Goal: Check status: Check status

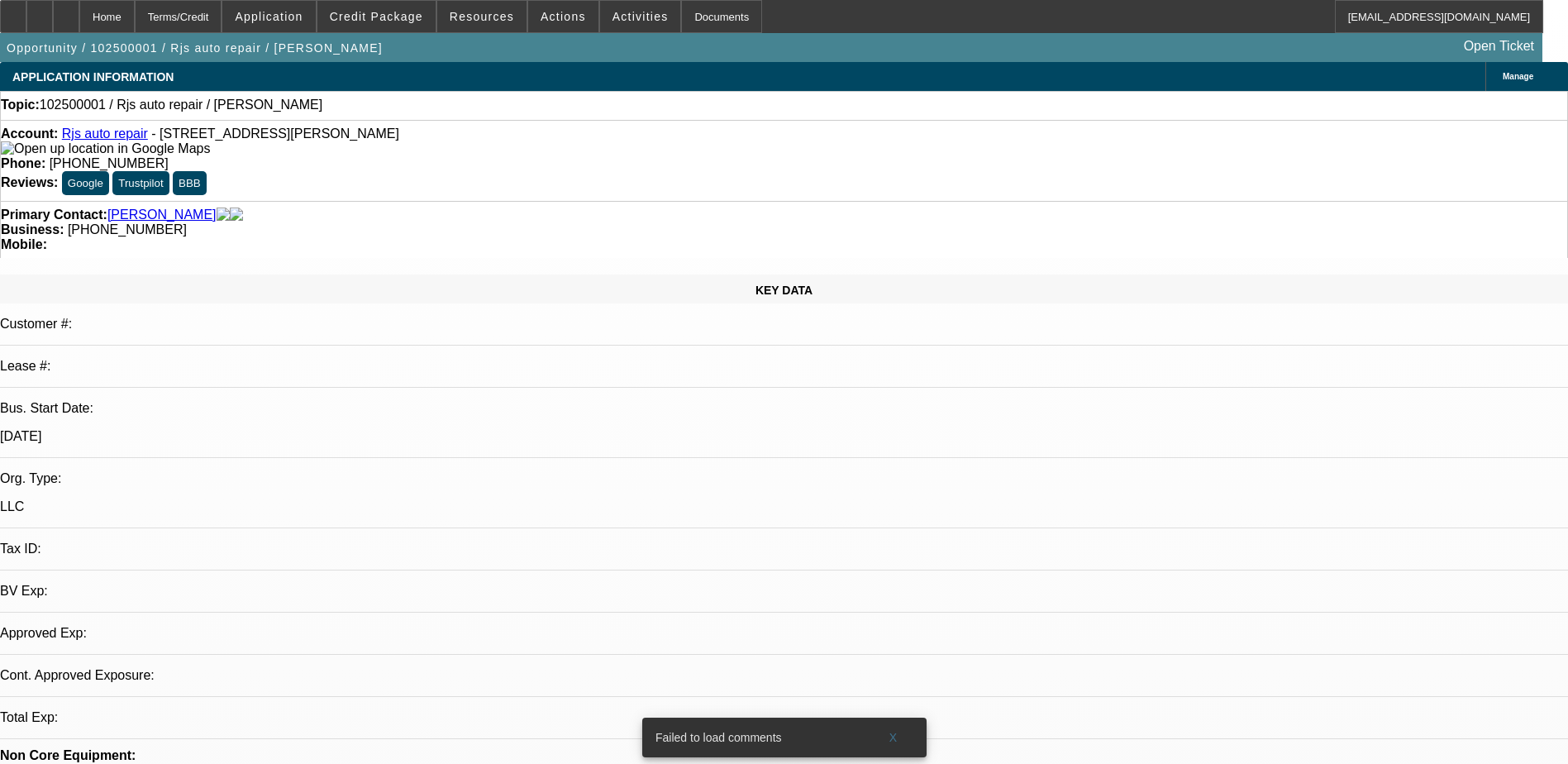
select select "0"
select select "2"
select select "0.1"
select select "1"
select select "2"
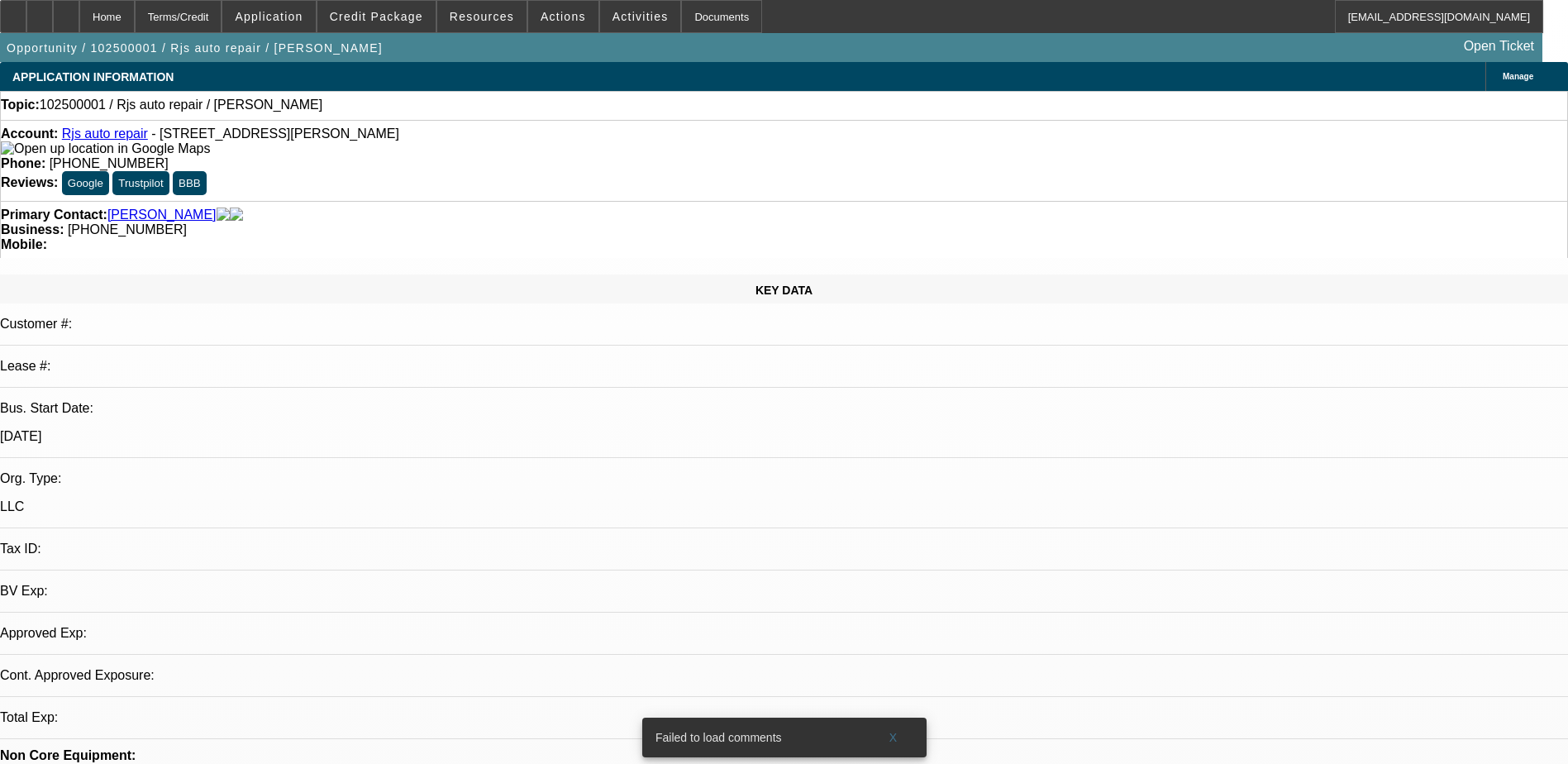
select select "4"
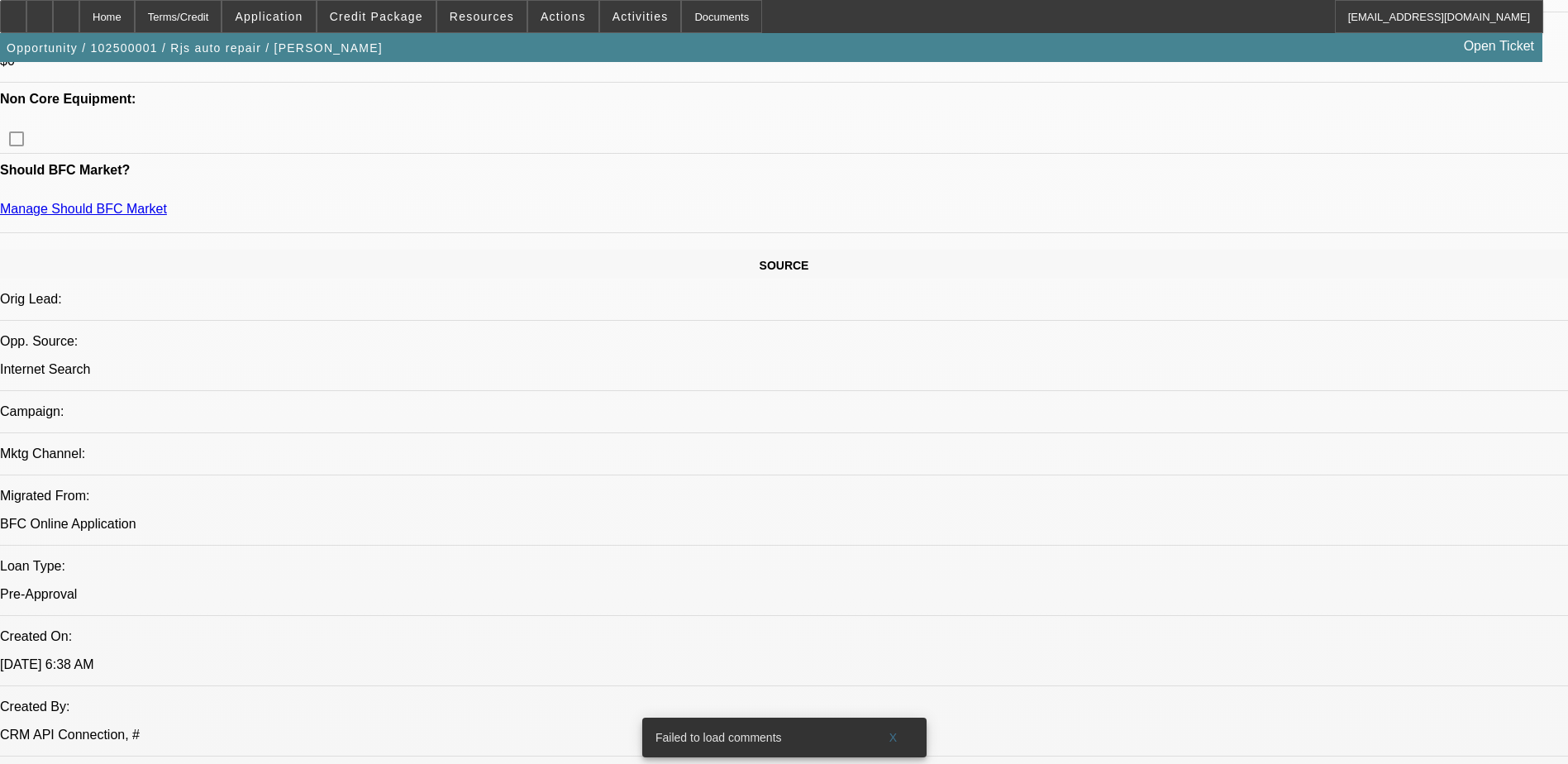
scroll to position [662, 0]
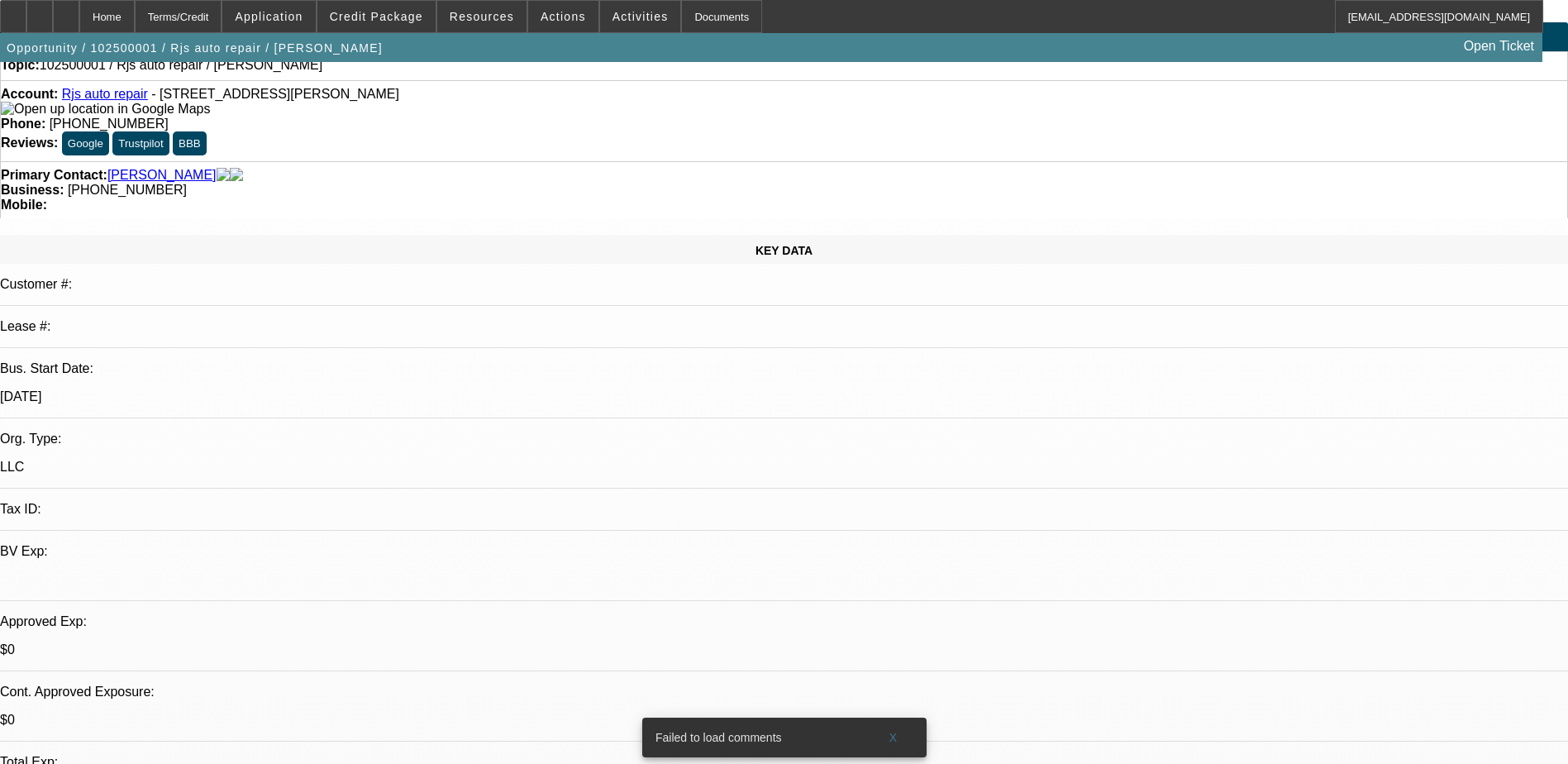
scroll to position [0, 0]
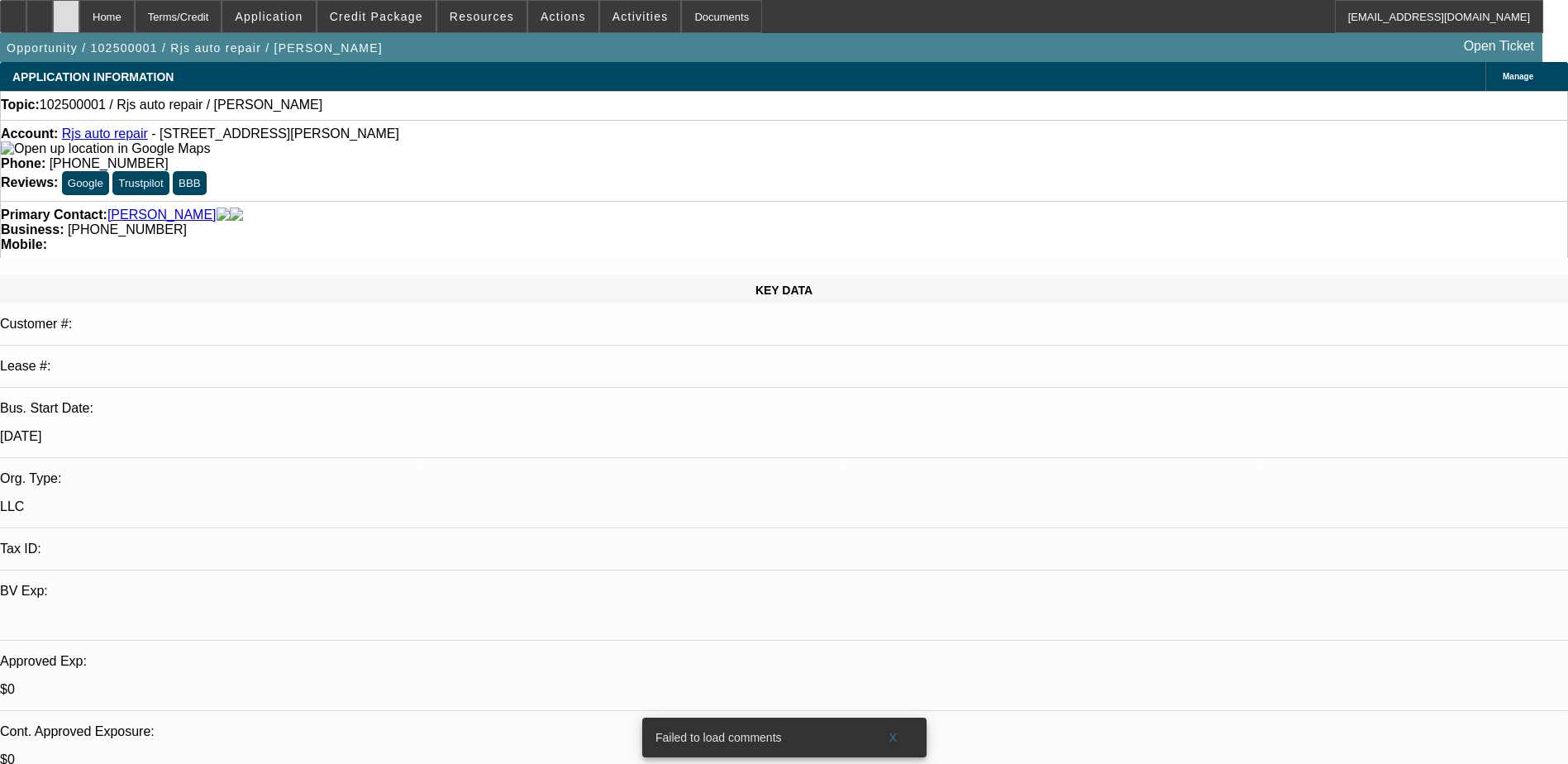
click at [80, 24] on div at bounding box center [66, 17] width 27 height 33
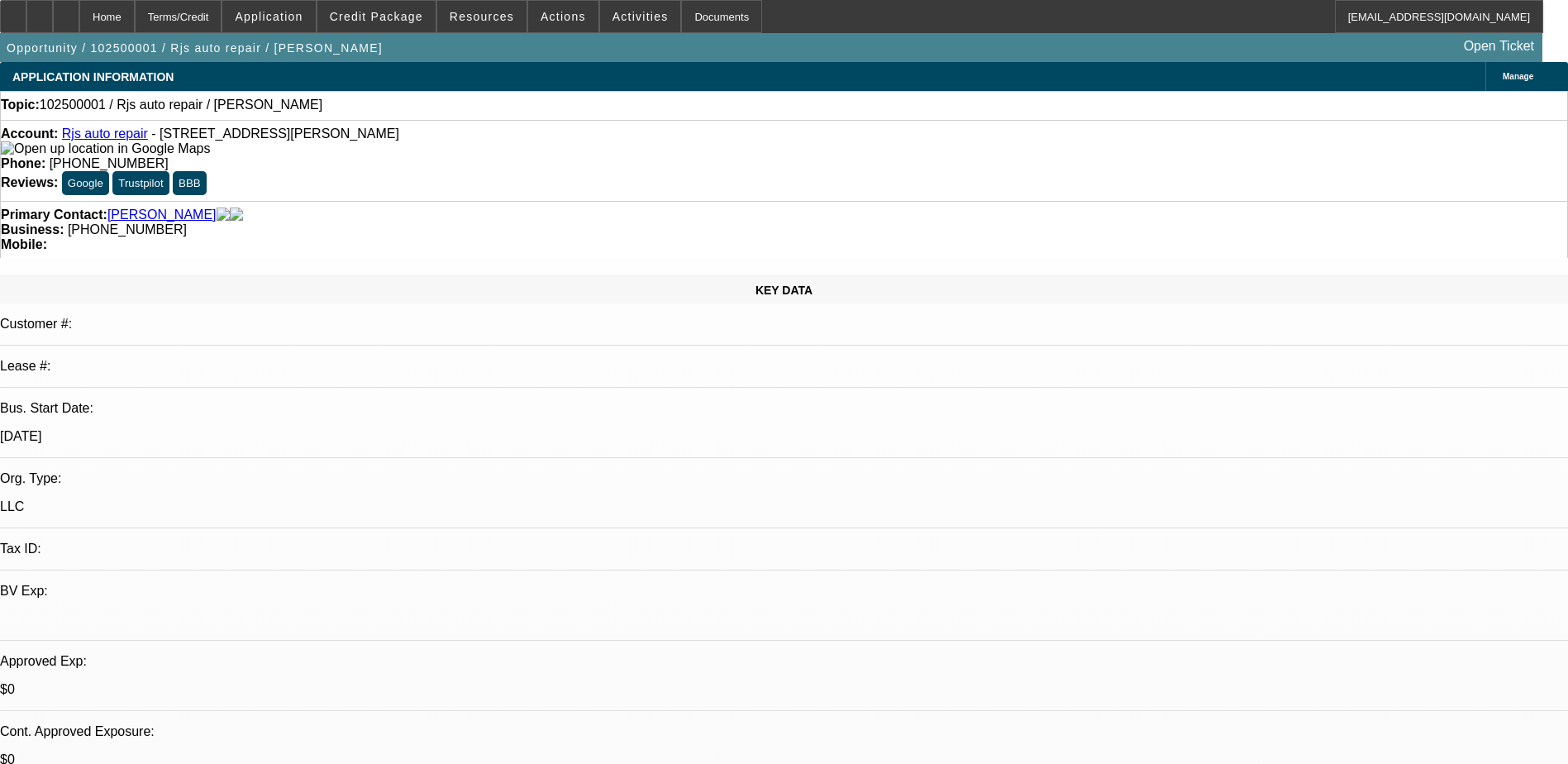
select select "0"
select select "2"
select select "0.1"
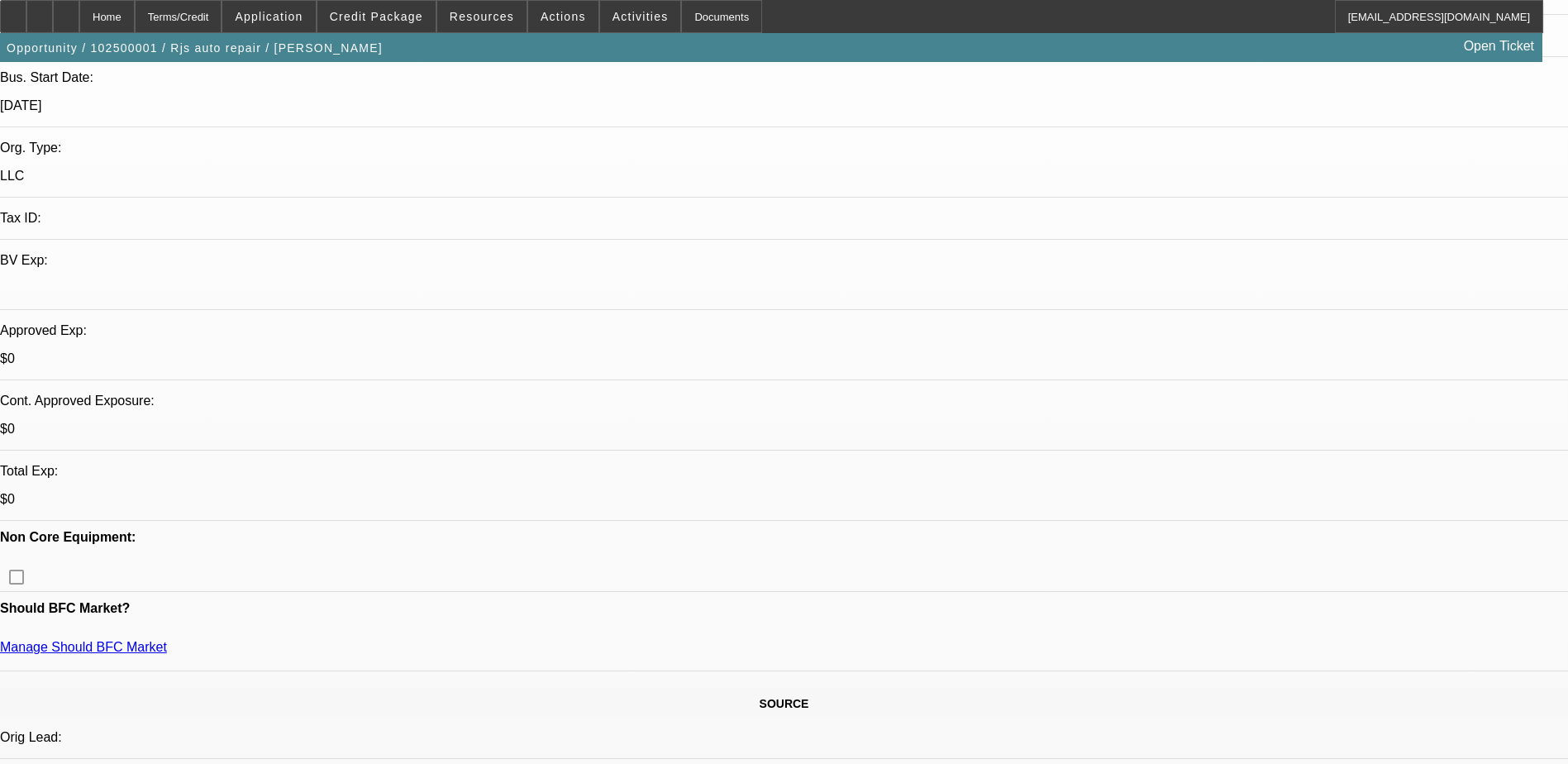
select select "1"
select select "2"
select select "4"
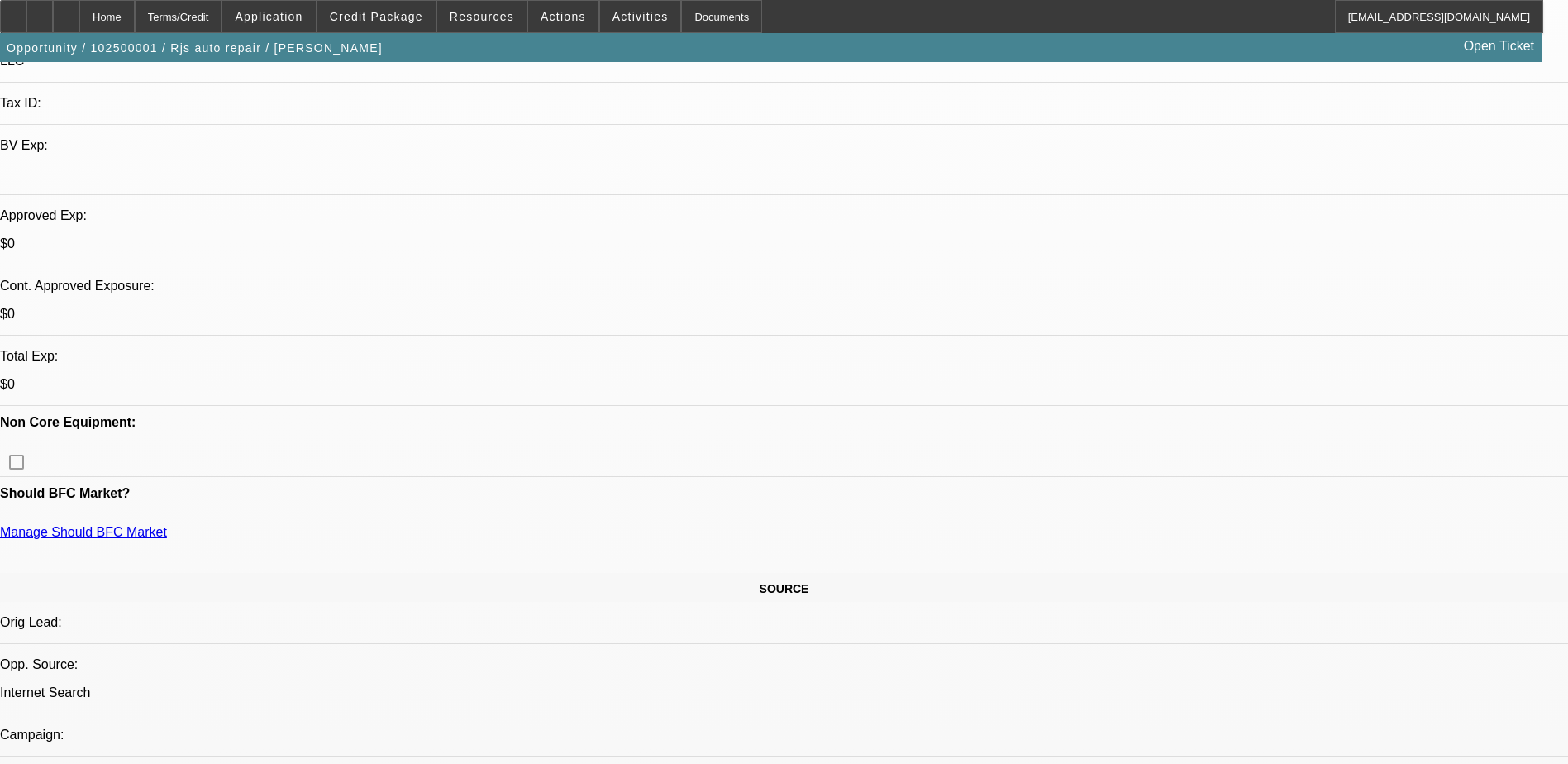
scroll to position [496, 0]
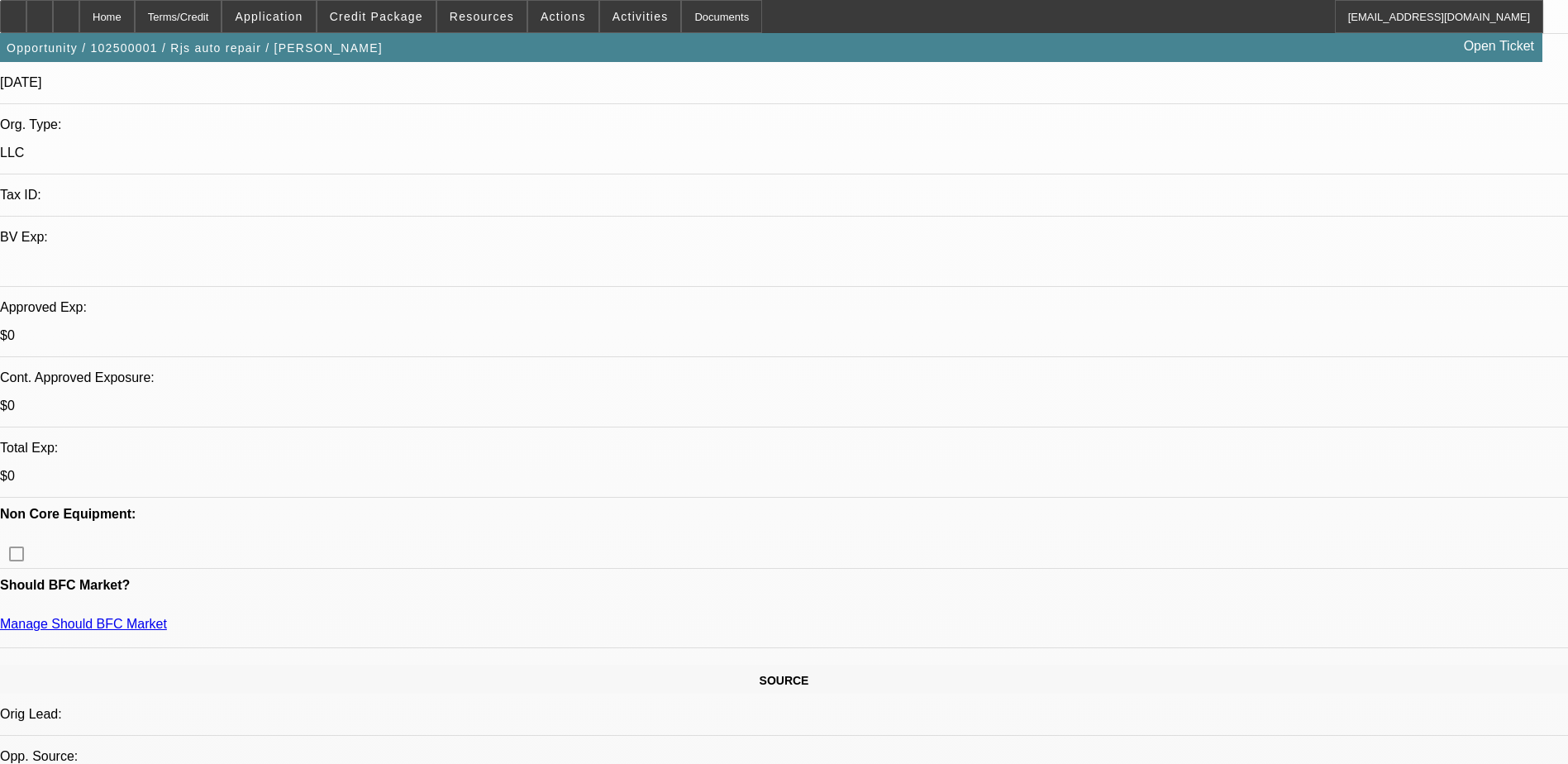
scroll to position [83, 0]
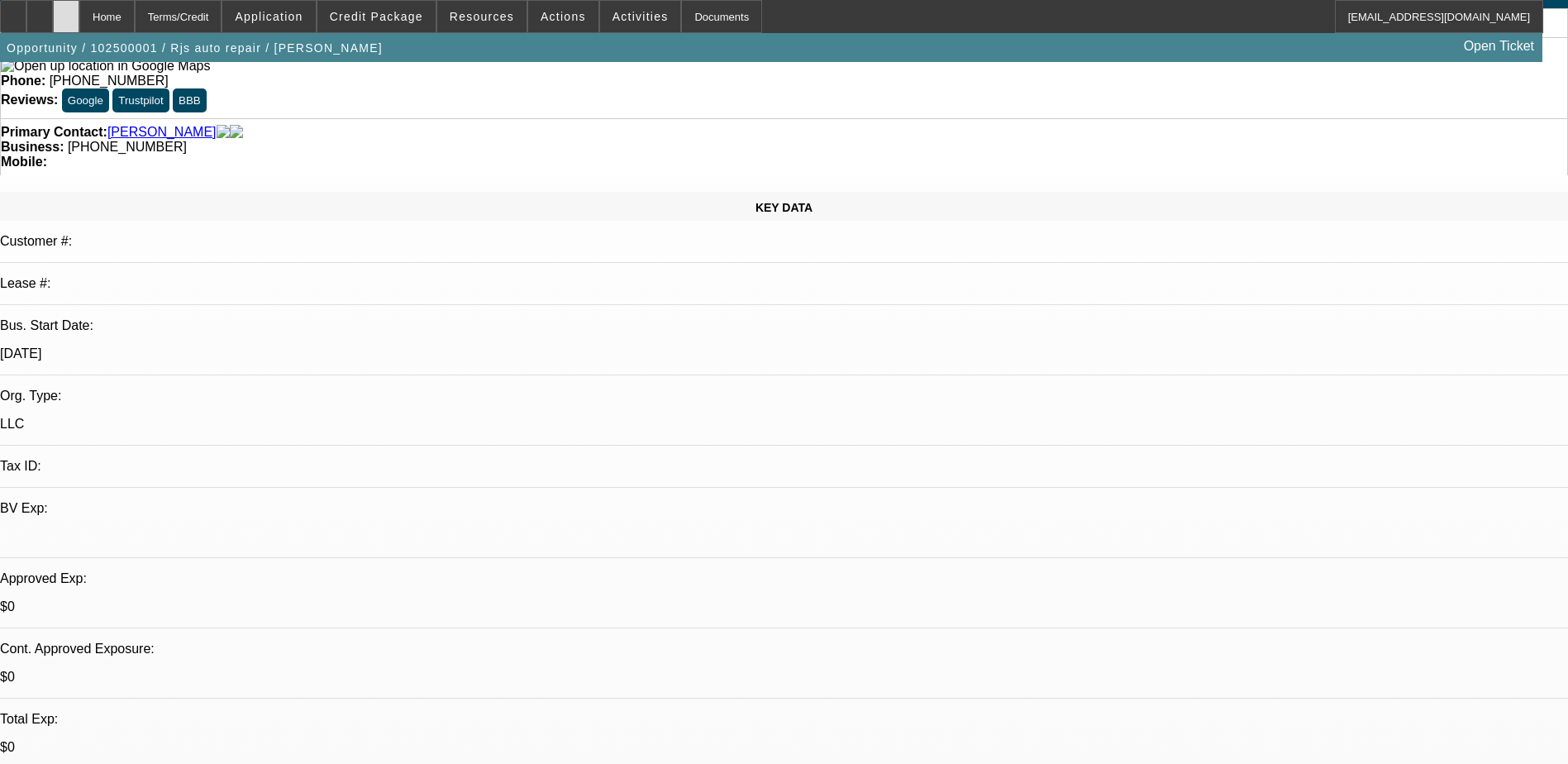
click at [80, 18] on div at bounding box center [66, 17] width 27 height 33
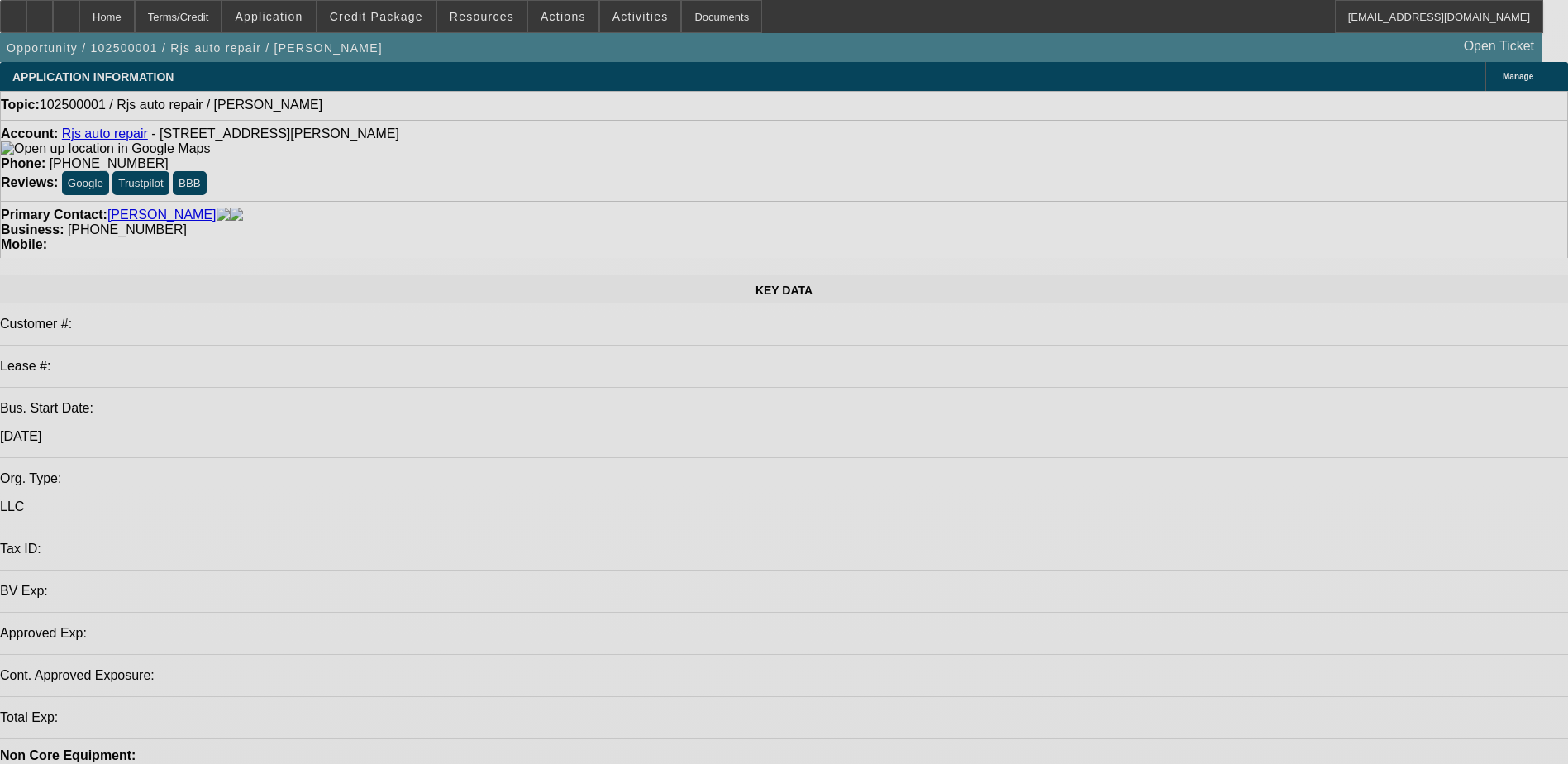
select select "0"
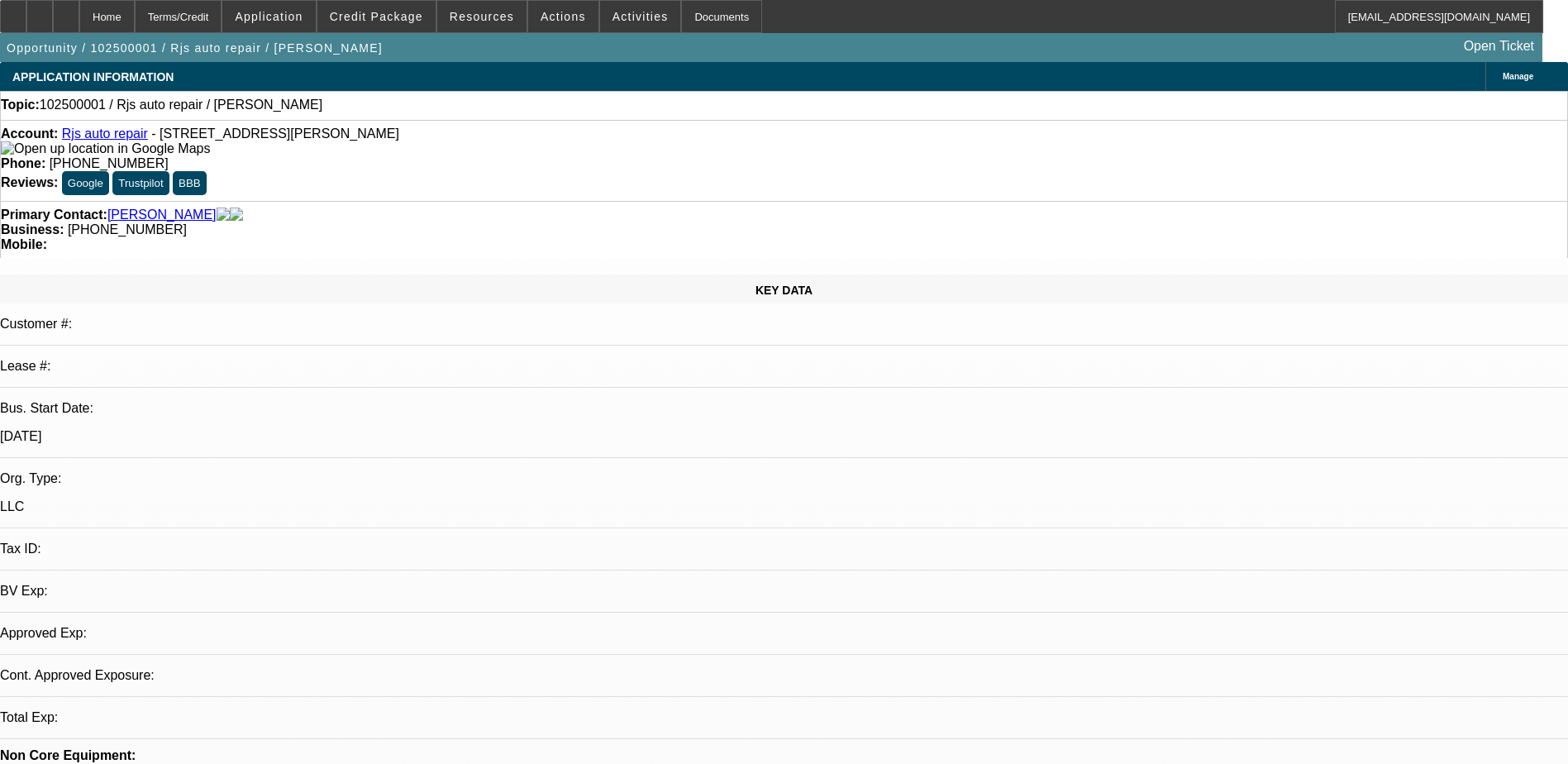
select select "2"
select select "0.1"
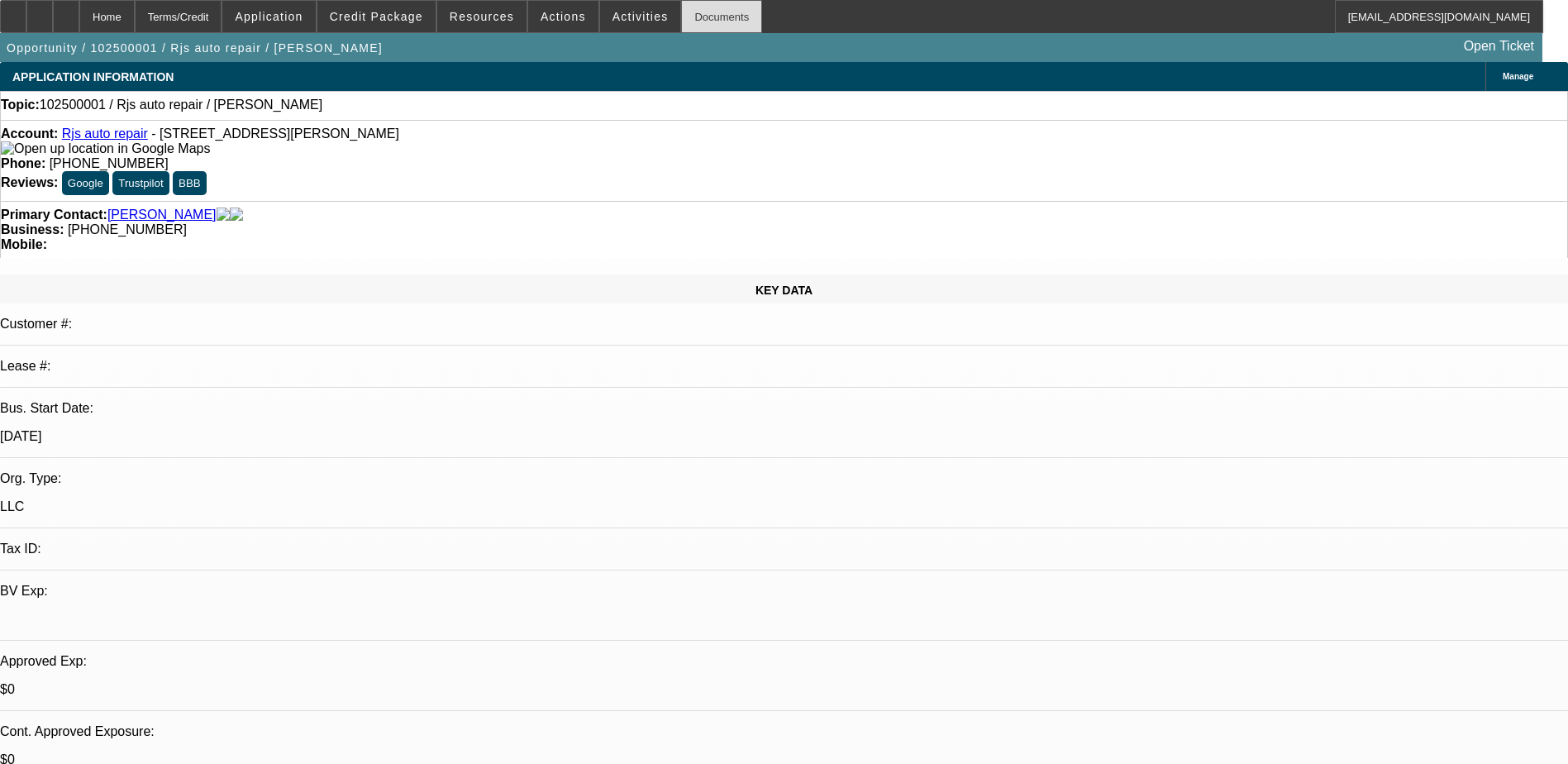
select select "1"
select select "2"
select select "4"
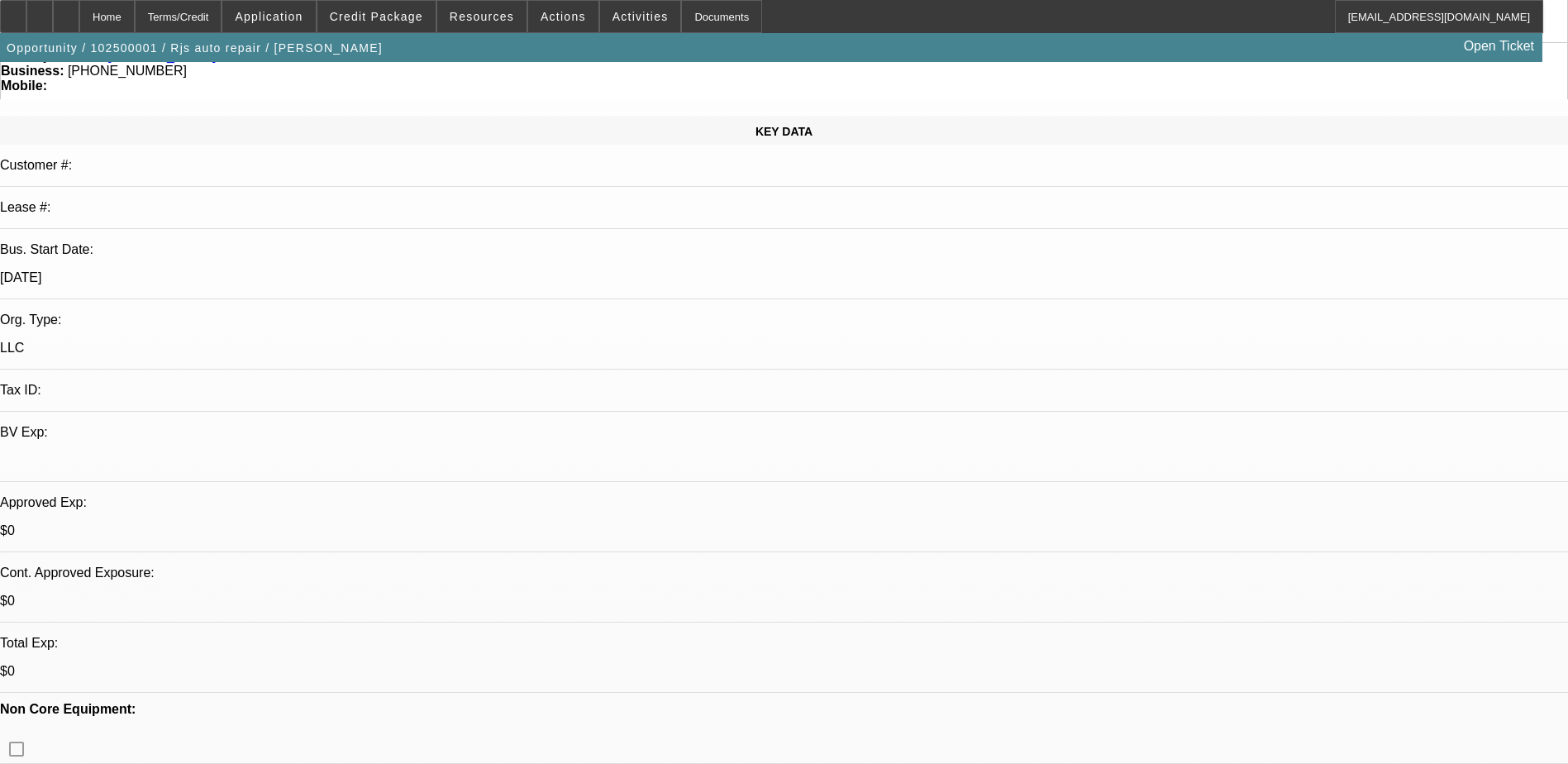
scroll to position [331, 0]
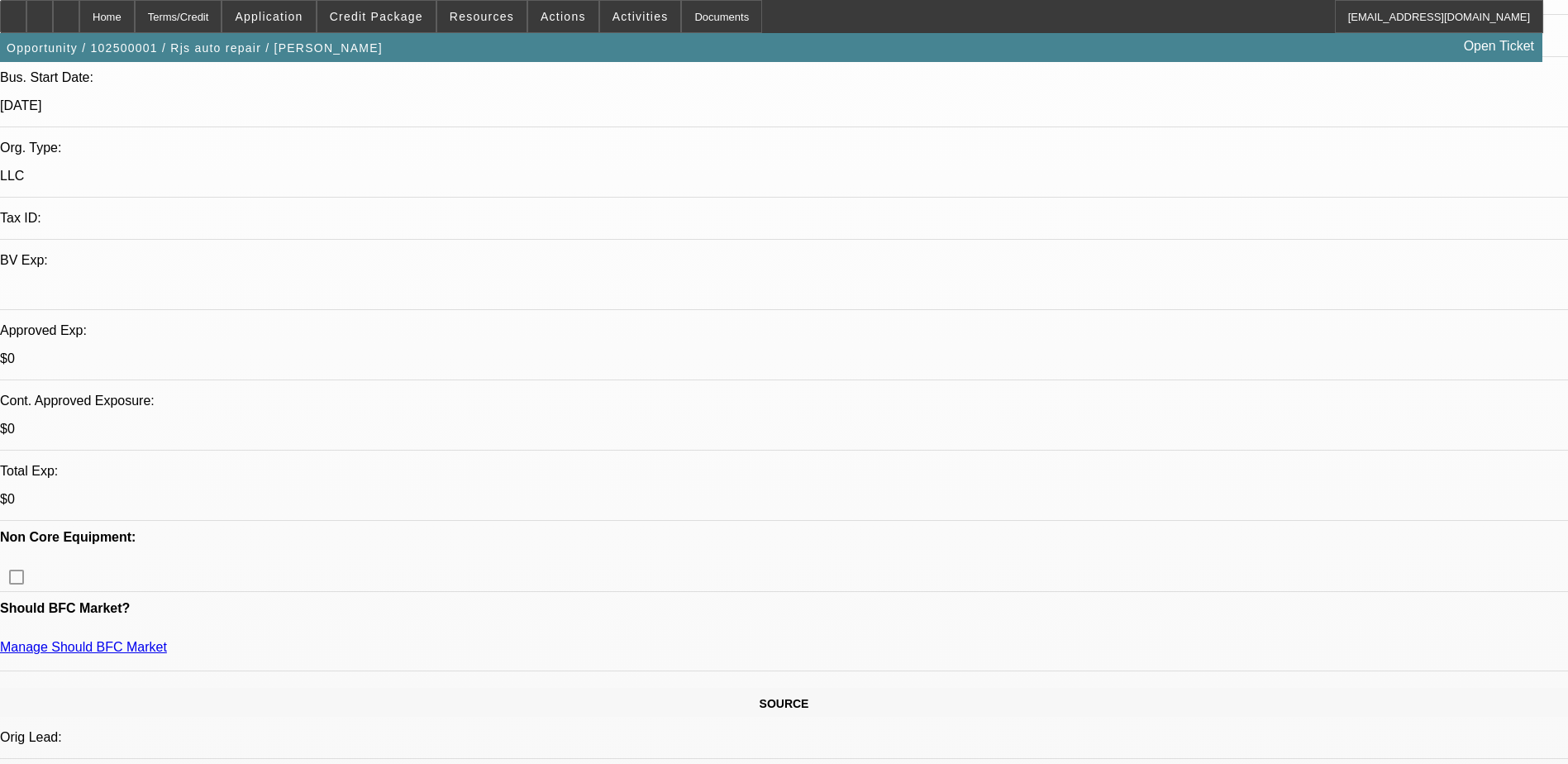
drag, startPoint x: 607, startPoint y: 722, endPoint x: 601, endPoint y: 715, distance: 9.2
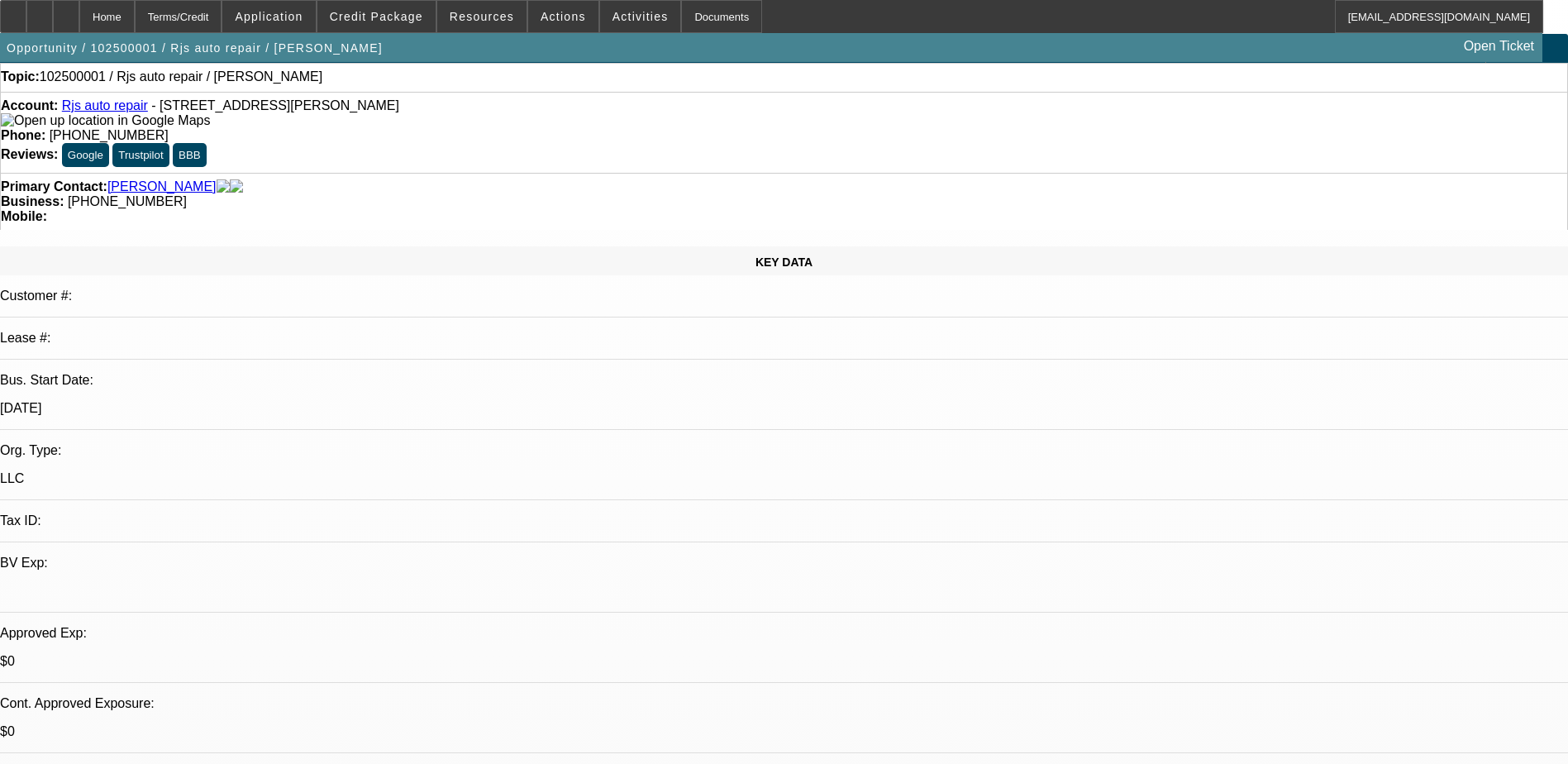
scroll to position [0, 0]
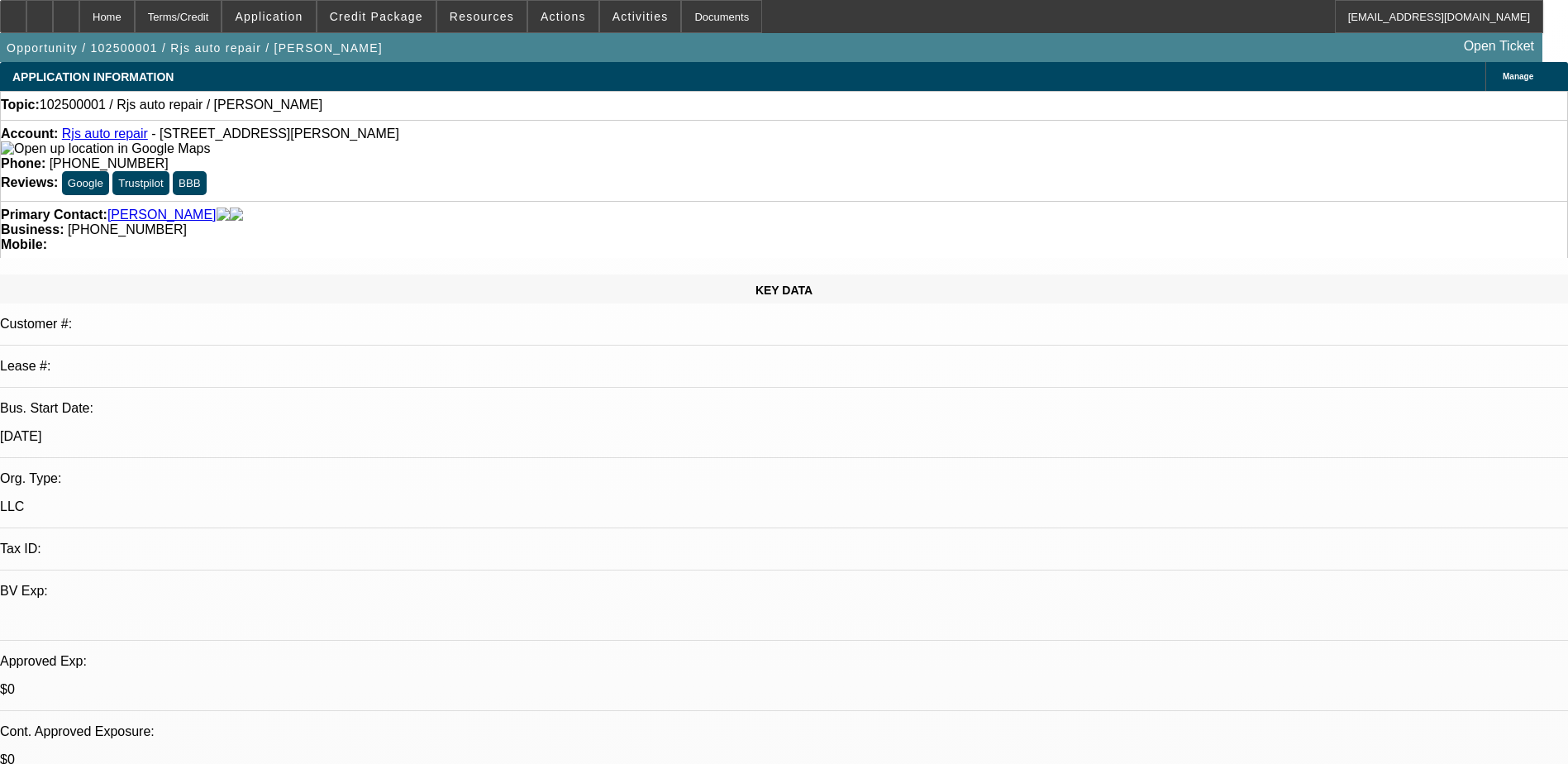
click at [80, 4] on div at bounding box center [66, 17] width 27 height 33
select select "0"
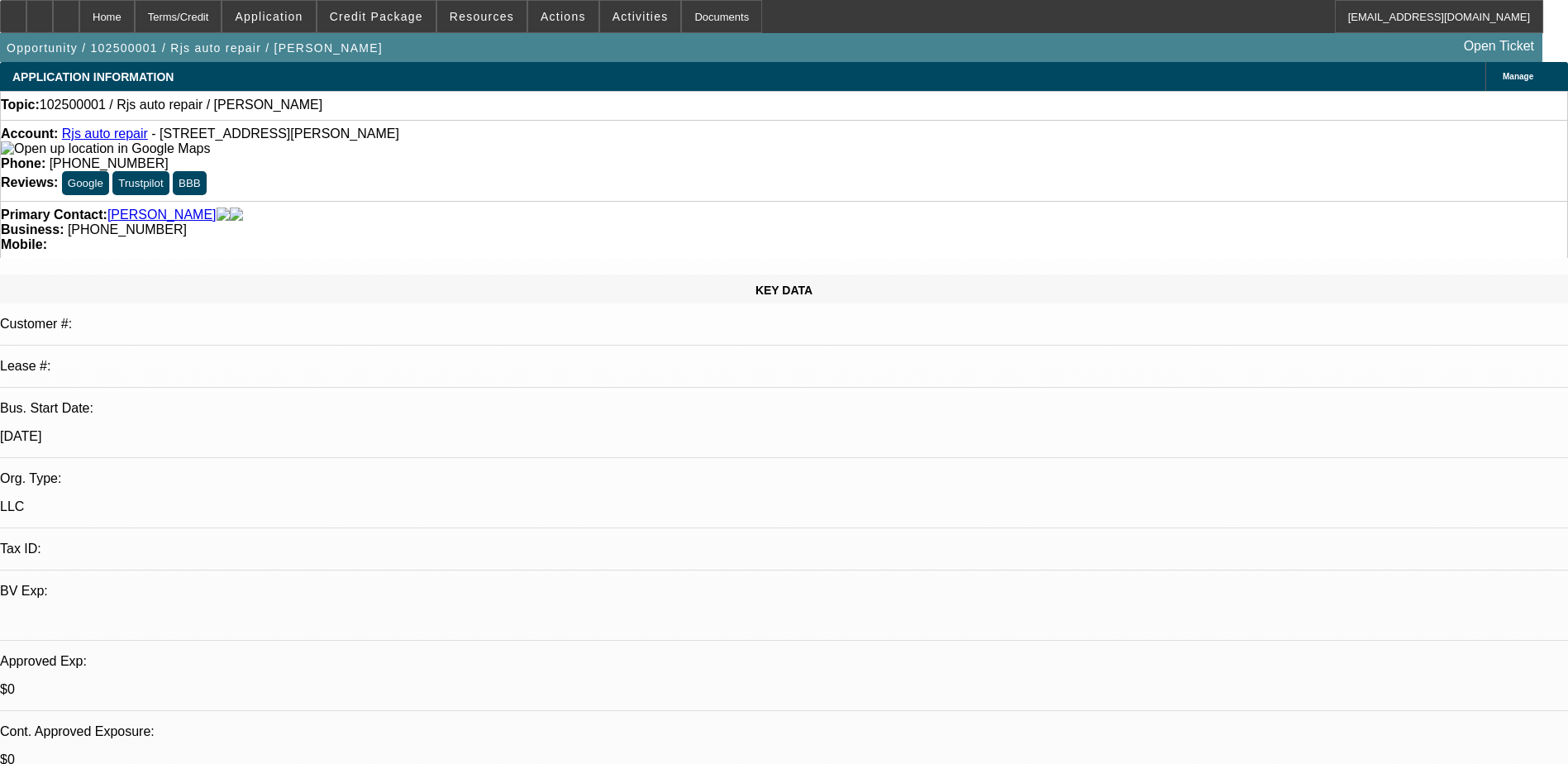
select select "2"
select select "0.1"
select select "1"
select select "2"
select select "4"
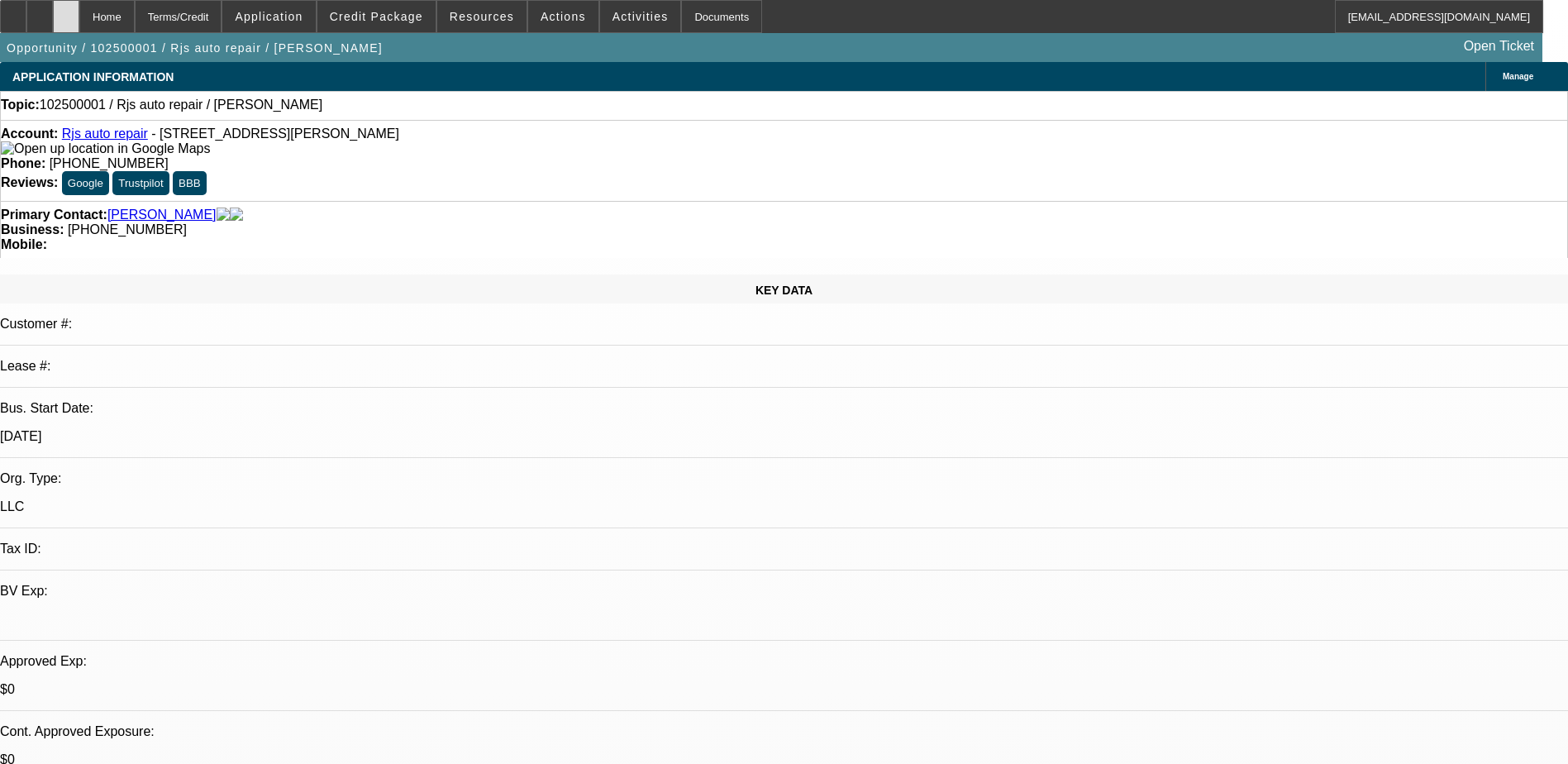
click at [80, 24] on div at bounding box center [66, 17] width 27 height 33
select select "0"
select select "2"
select select "0.1"
select select "1"
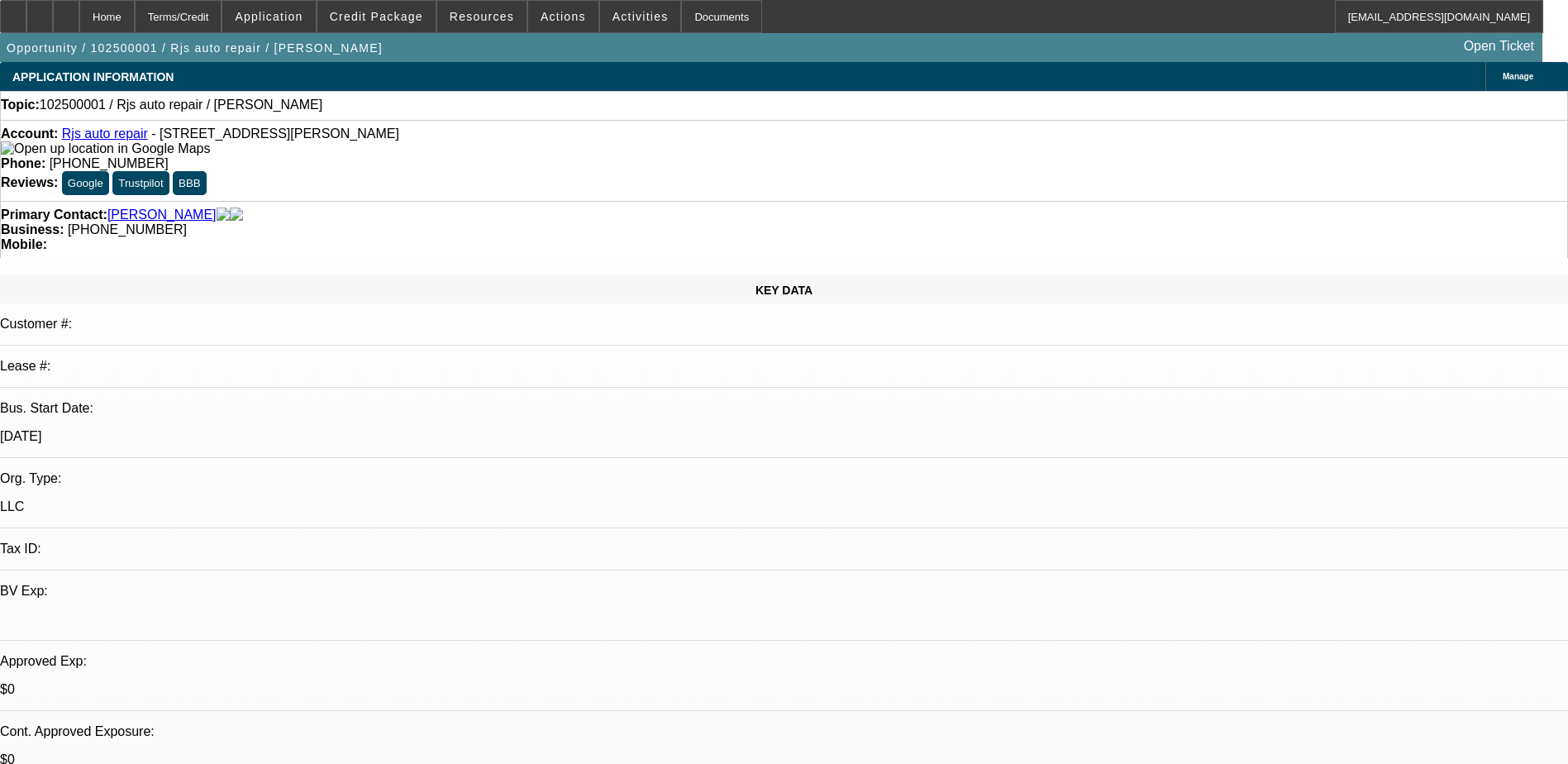
select select "2"
select select "4"
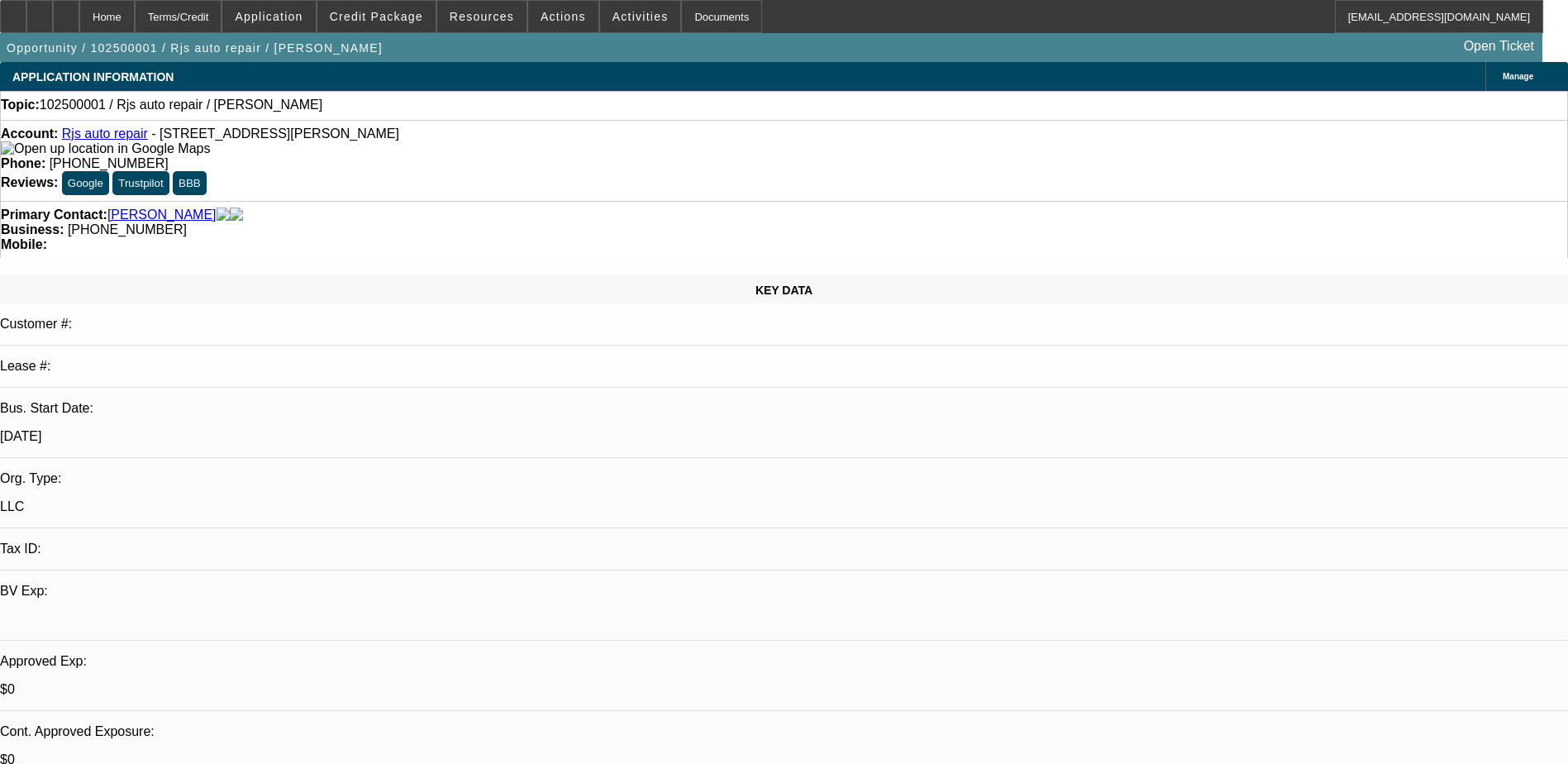
click at [80, 10] on div at bounding box center [66, 17] width 27 height 33
select select "0"
select select "2"
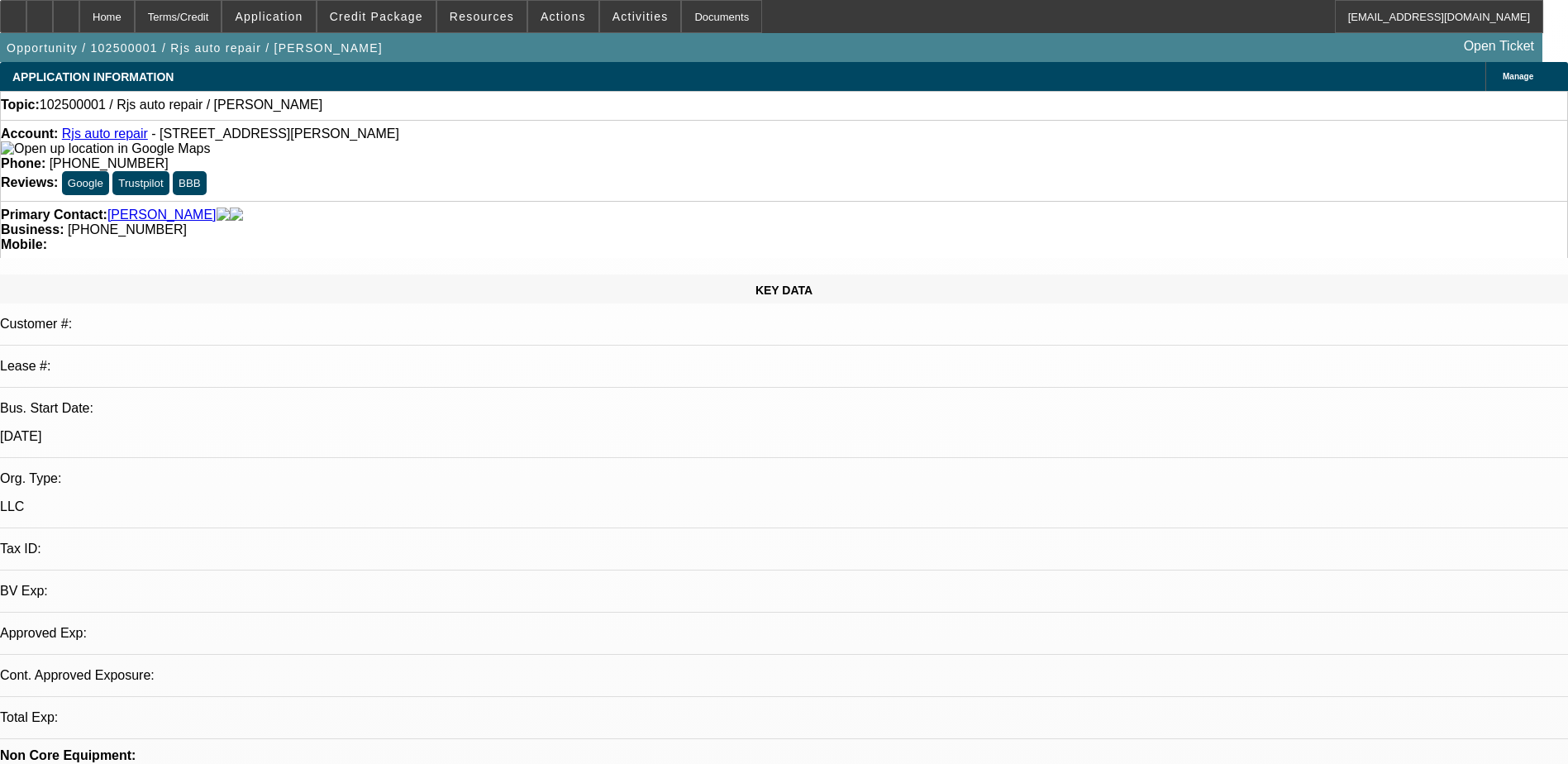
select select "0.1"
select select "4"
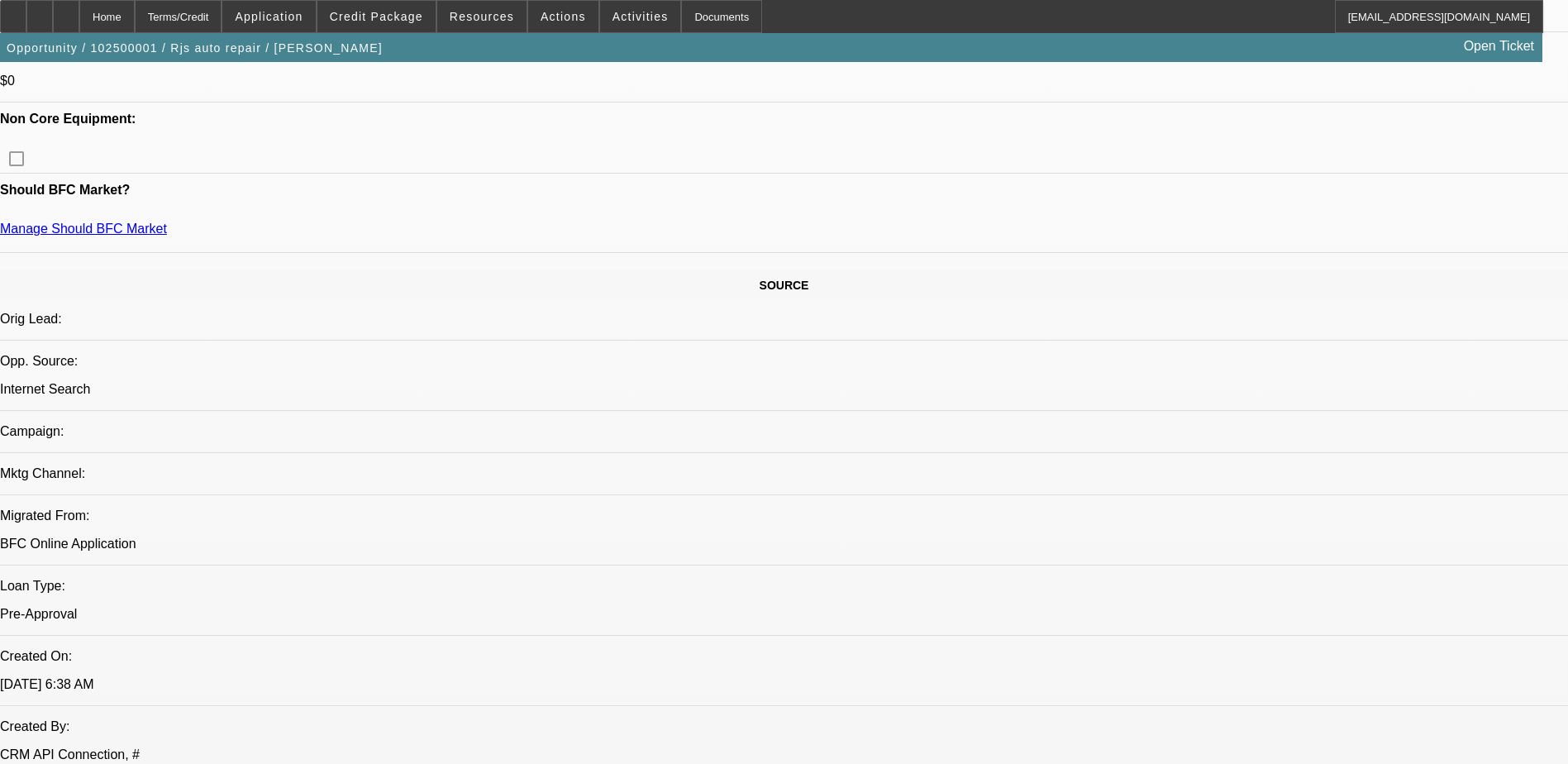
scroll to position [496, 0]
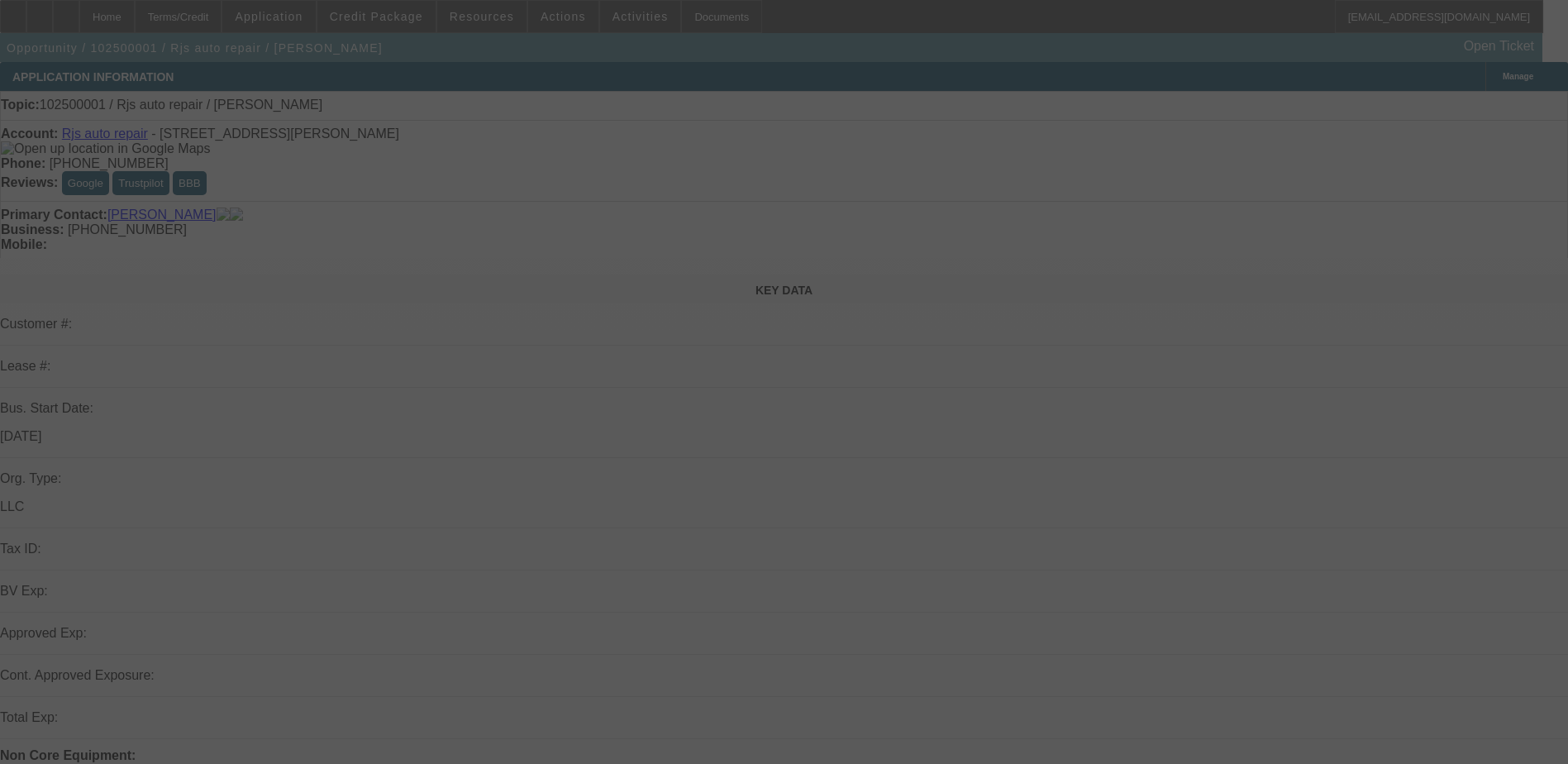
select select "0"
select select "2"
select select "0.1"
select select "4"
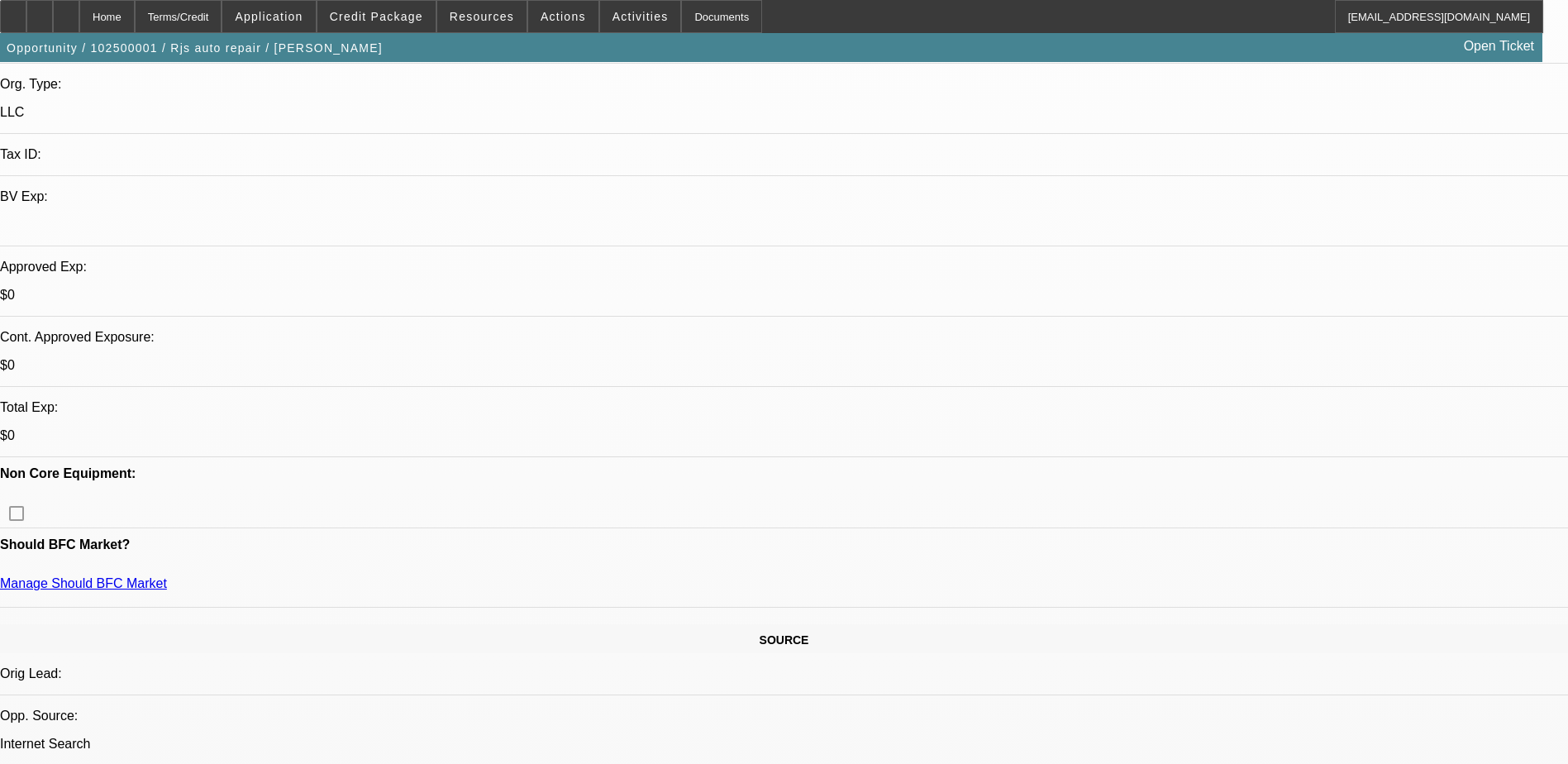
scroll to position [83, 0]
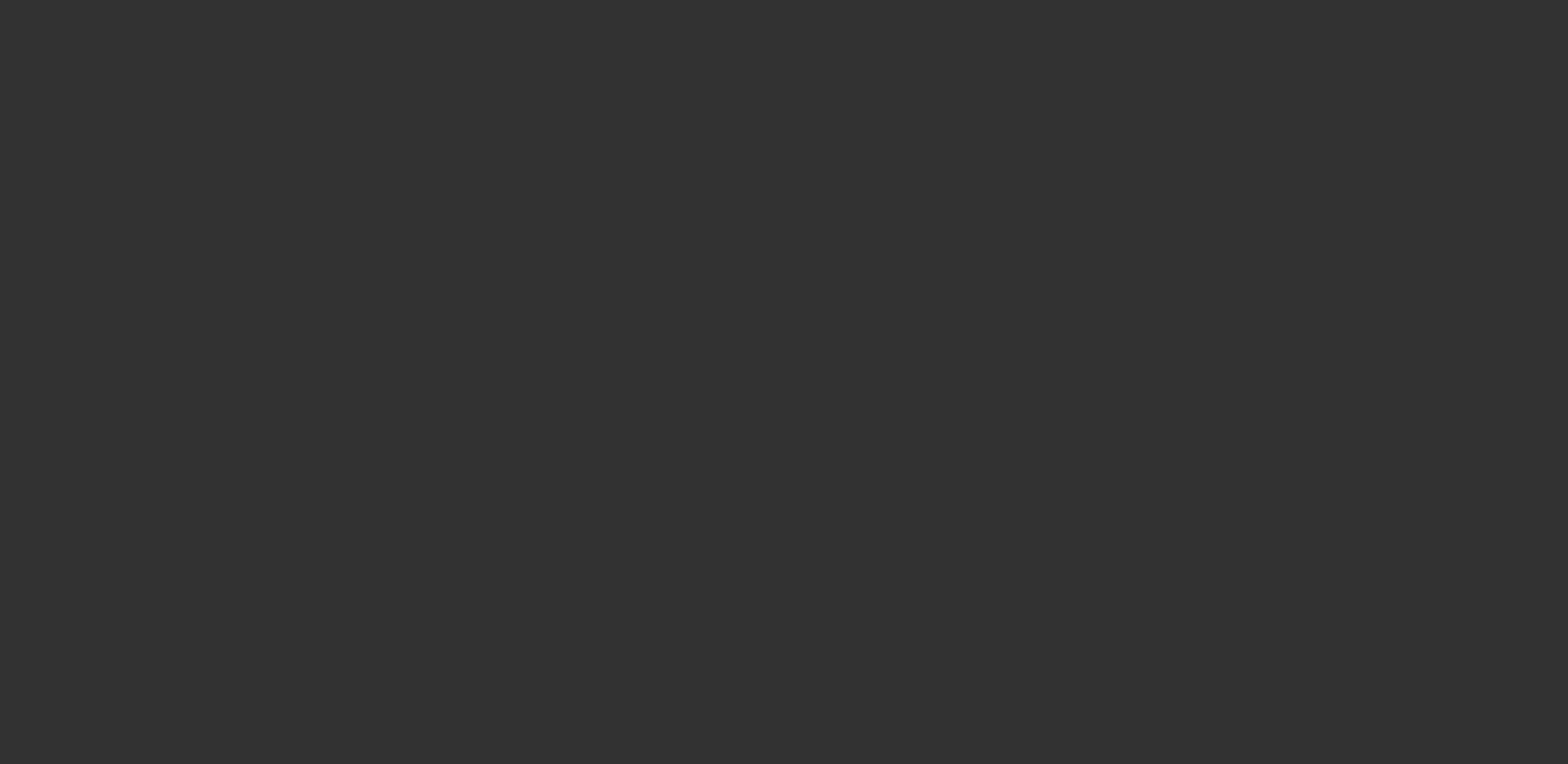
scroll to position [0, 0]
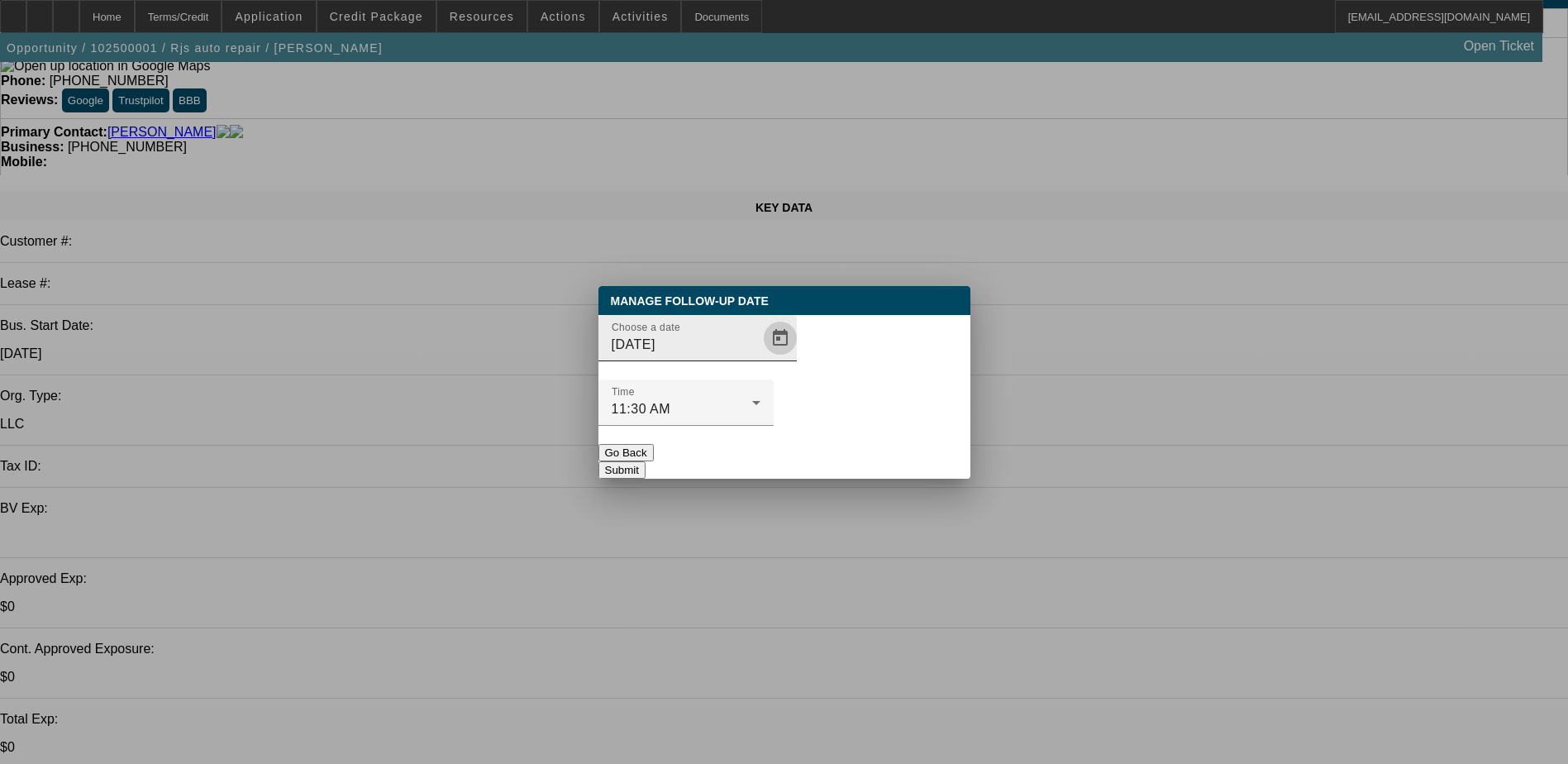
click at [761, 358] on span "Open calendar" at bounding box center [781, 338] width 39 height 39
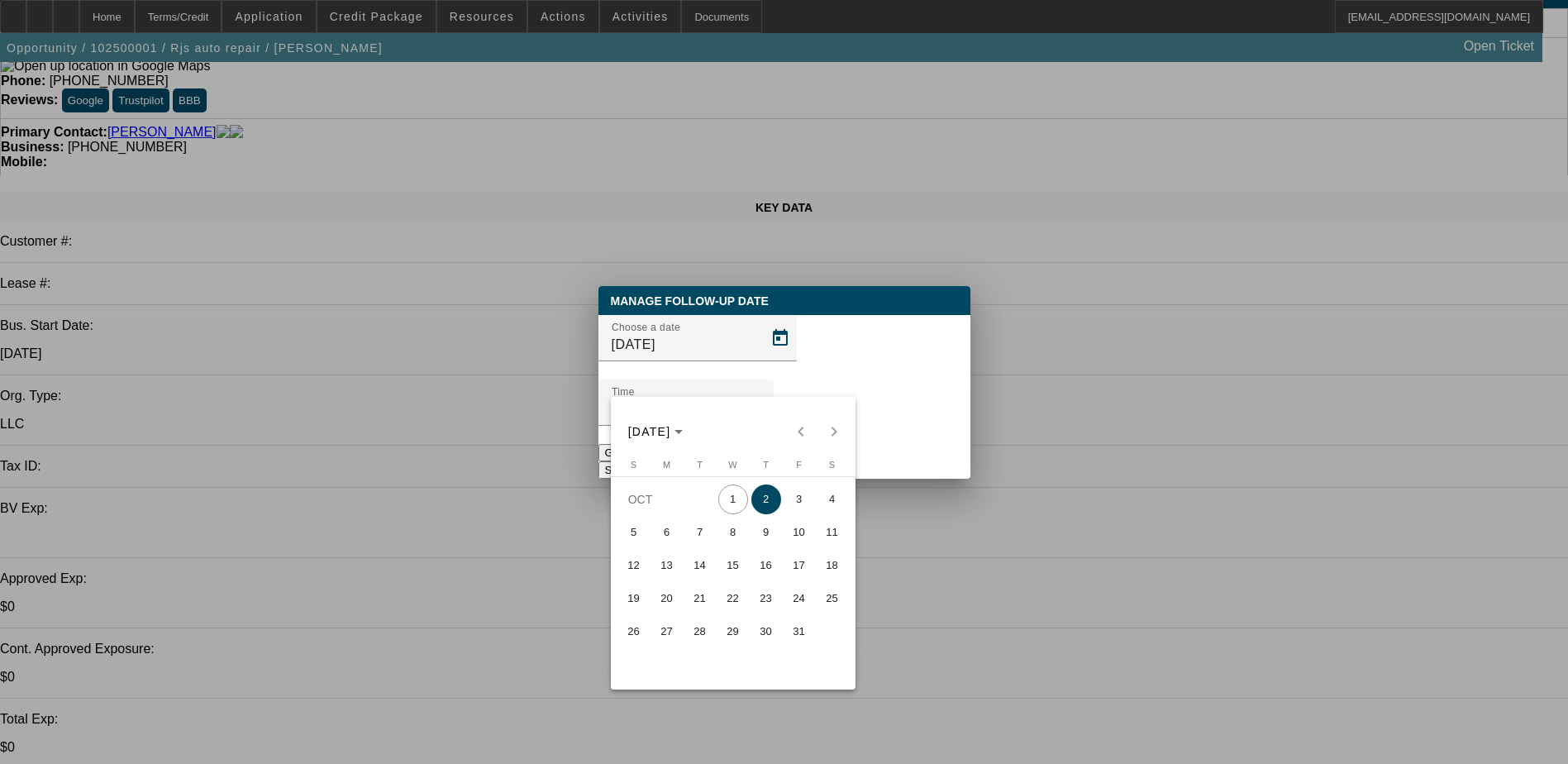
click at [745, 502] on span "1" at bounding box center [733, 499] width 30 height 30
type input "[DATE]"
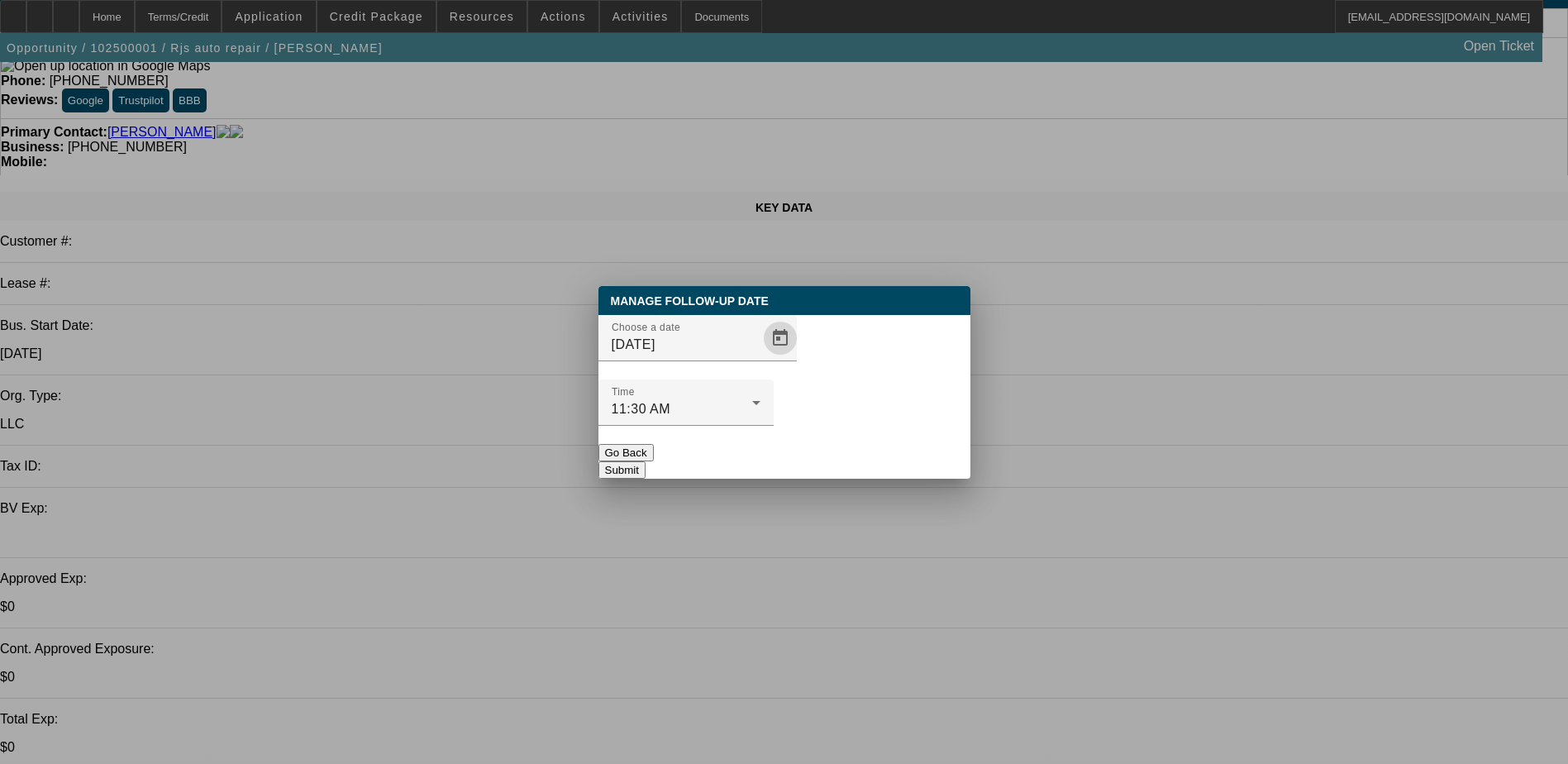
click at [646, 462] on button "Submit" at bounding box center [622, 471] width 47 height 18
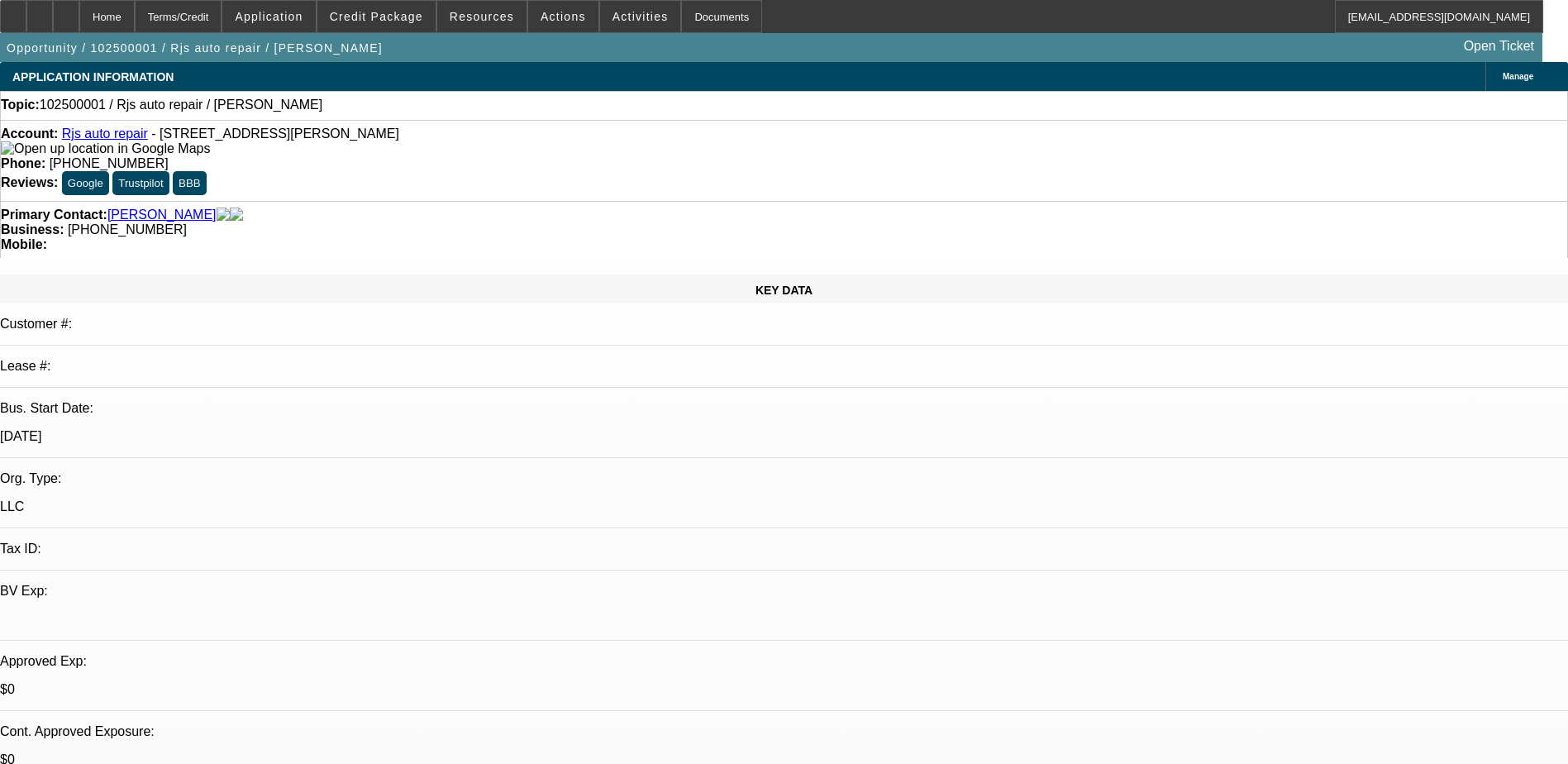
scroll to position [579, 0]
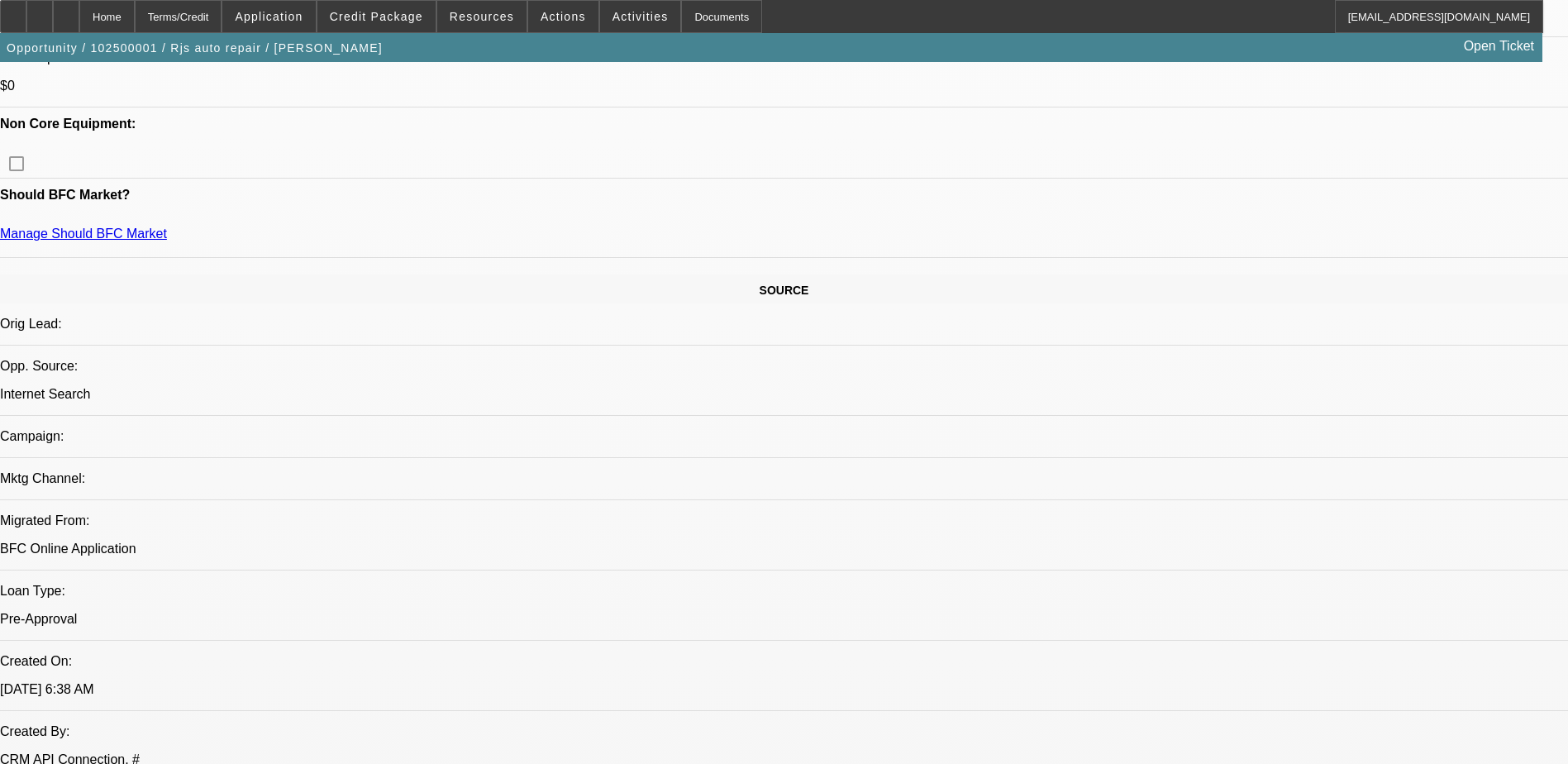
scroll to position [248, 0]
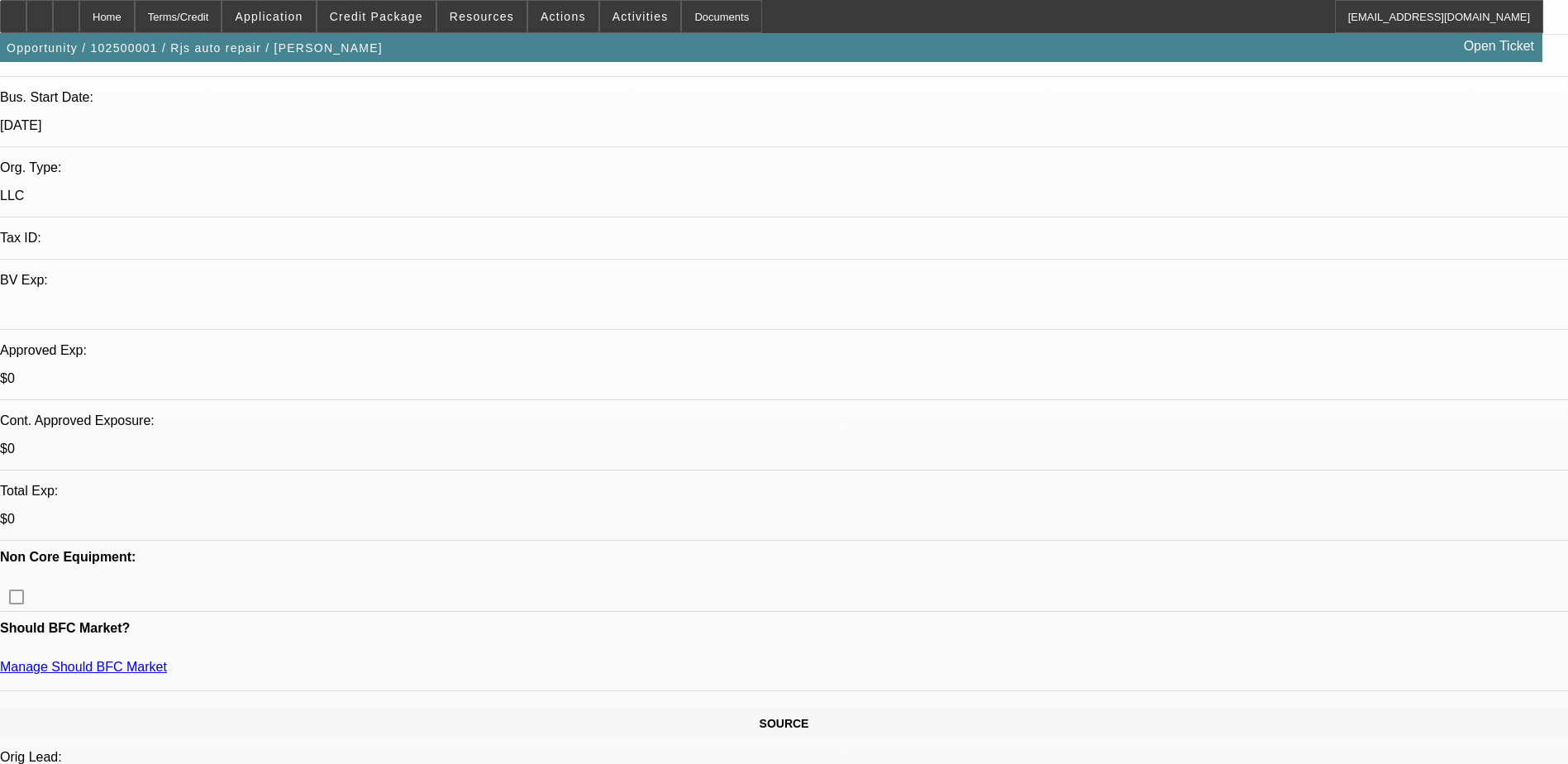
scroll to position [414, 0]
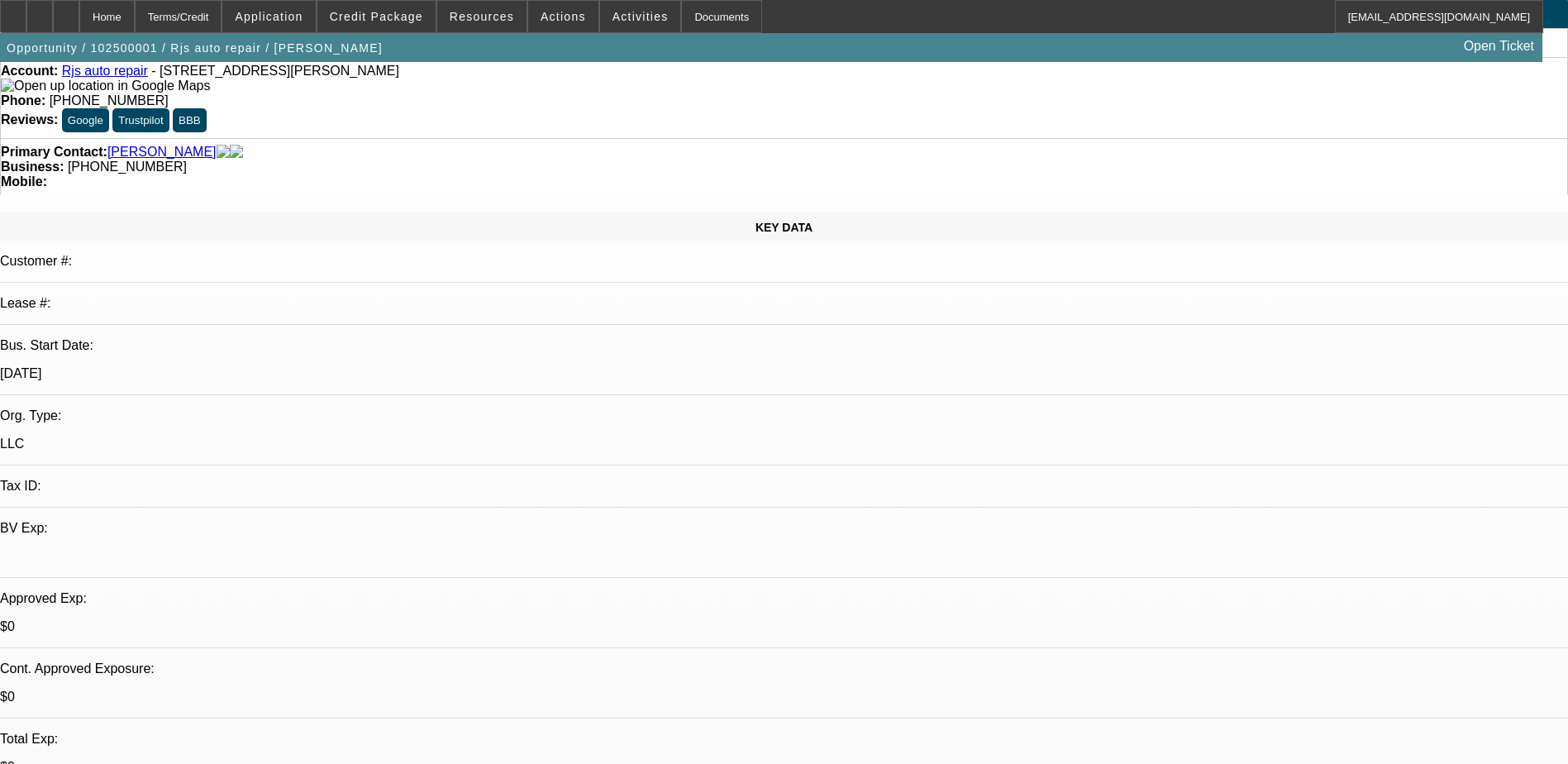
scroll to position [0, 0]
